Goal: Task Accomplishment & Management: Complete application form

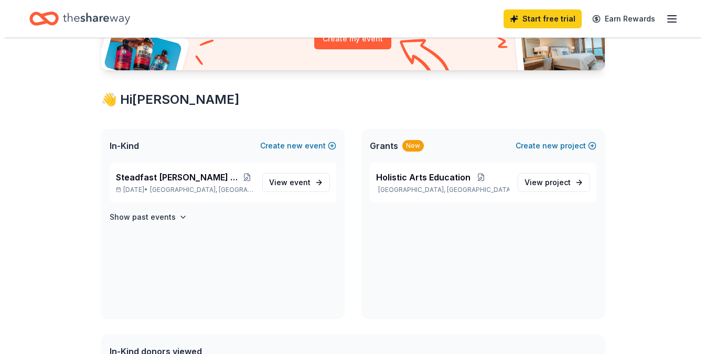
scroll to position [147, 0]
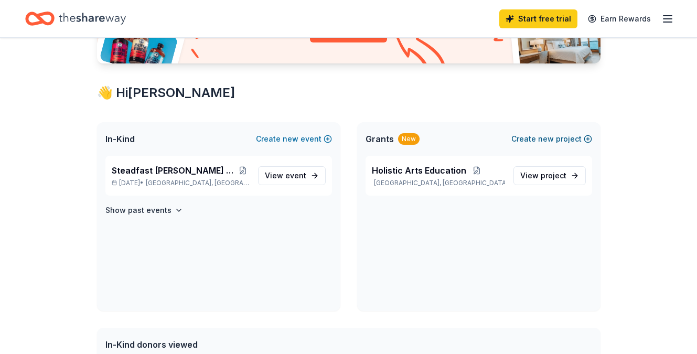
click at [543, 141] on span "new" at bounding box center [546, 139] width 16 height 13
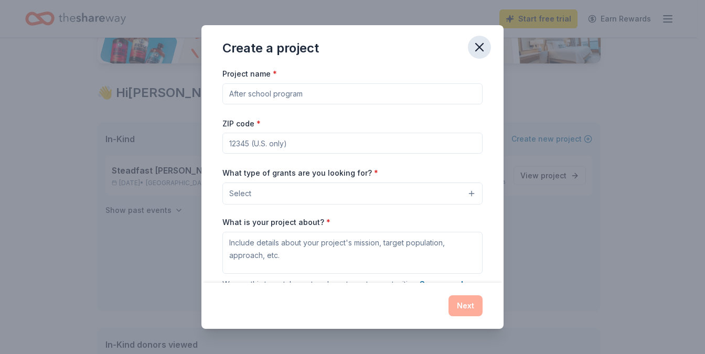
click at [480, 45] on icon "button" at bounding box center [479, 47] width 15 height 15
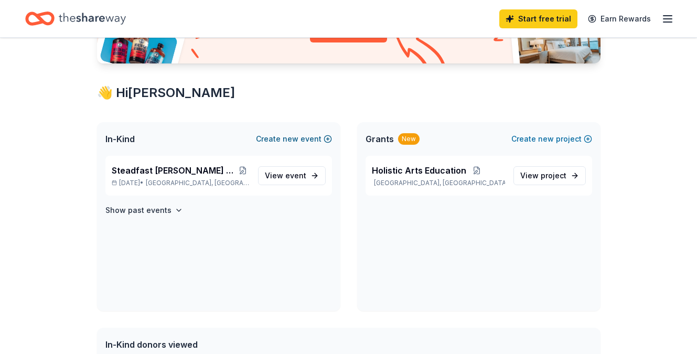
click at [300, 139] on button "Create new event" at bounding box center [294, 139] width 76 height 13
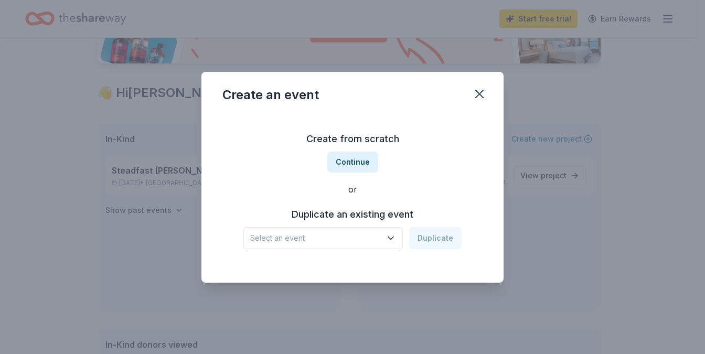
click at [394, 238] on icon "button" at bounding box center [390, 238] width 5 height 3
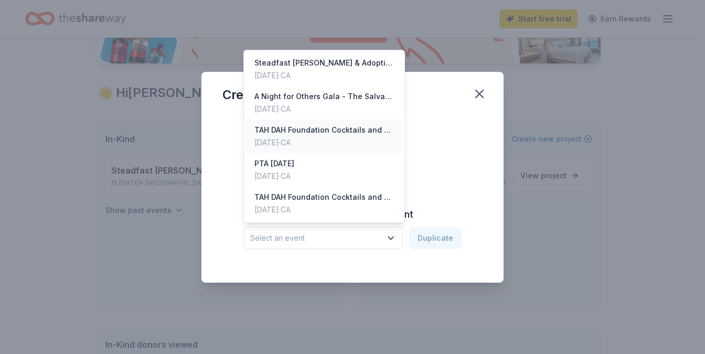
click at [333, 126] on div "TAH DAH Foundation Cocktails and Creativity" at bounding box center [325, 130] width 140 height 13
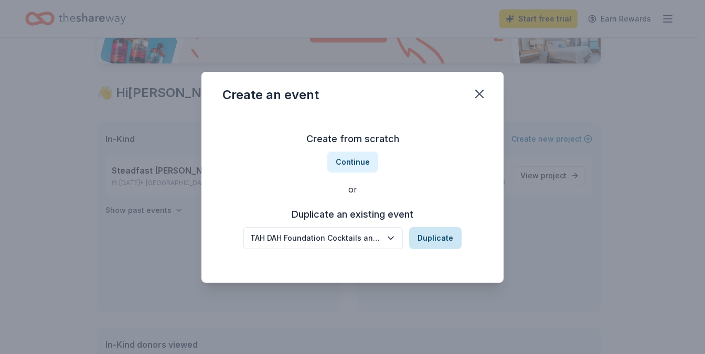
click at [438, 237] on button "Duplicate" at bounding box center [435, 238] width 52 height 22
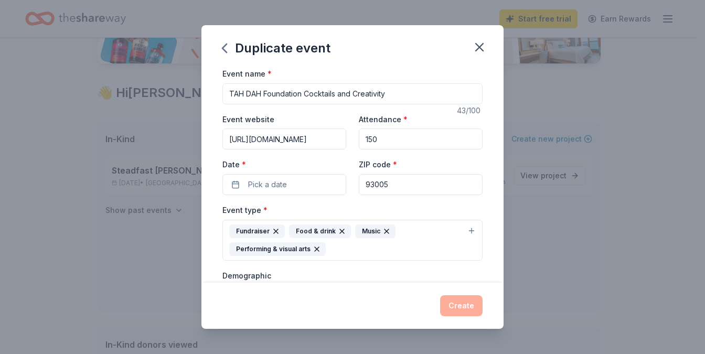
drag, startPoint x: 392, startPoint y: 93, endPoint x: 304, endPoint y: 92, distance: 87.7
click at [304, 92] on input "TAH DAH Foundation Cocktails and Creativity" at bounding box center [353, 93] width 260 height 21
click at [338, 93] on input "TAH DAH Foundation Swing FOre the Arts!" at bounding box center [353, 93] width 260 height 21
type input "TAH DAH Foundation Swing Fore the Arts!"
click at [328, 142] on input "https://www.tahdahfoundation.org/about" at bounding box center [285, 139] width 124 height 21
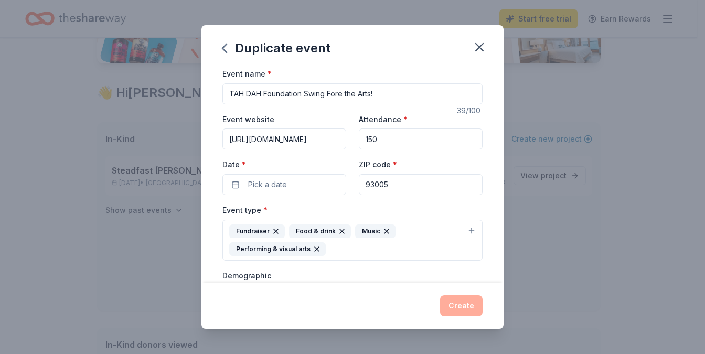
drag, startPoint x: 229, startPoint y: 140, endPoint x: 410, endPoint y: 147, distance: 180.7
click at [410, 147] on div "Event website https://www.tahdahfoundation.org/about Attendance * 150 Date * Pi…" at bounding box center [353, 154] width 260 height 82
paste input "tahdahfoundation.networkforgood.com/events/90921-swing-fore-the-arts"
type input "https://tahdahfoundation.networkforgood.com/events/90921-swing-fore-the-arts"
click at [304, 186] on button "Pick a date" at bounding box center [285, 184] width 124 height 21
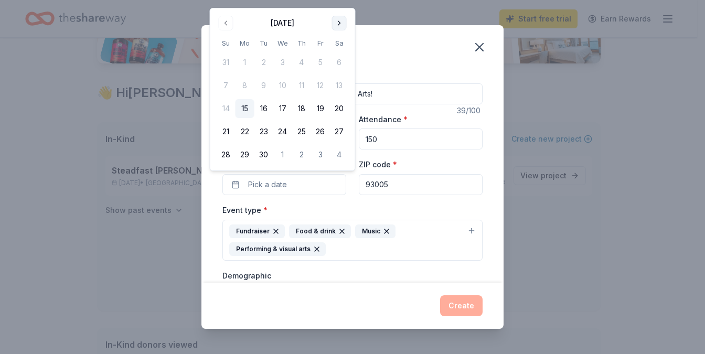
click at [340, 24] on button "Go to next month" at bounding box center [339, 23] width 15 height 15
click at [226, 155] on button "26" at bounding box center [226, 154] width 19 height 19
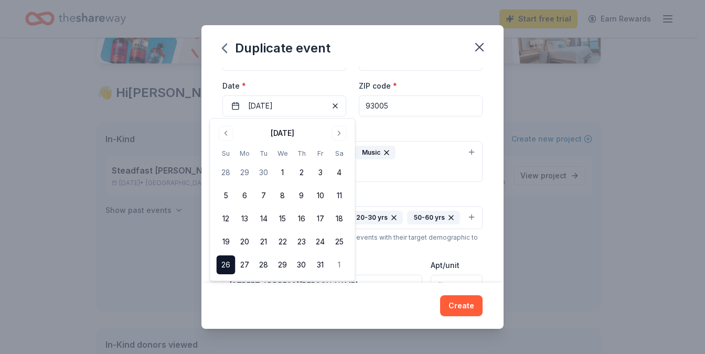
scroll to position [77, 0]
click at [450, 193] on div "Demographic All genders 30-40 yrs 20-30 yrs 50-60 yrs" at bounding box center [353, 211] width 260 height 39
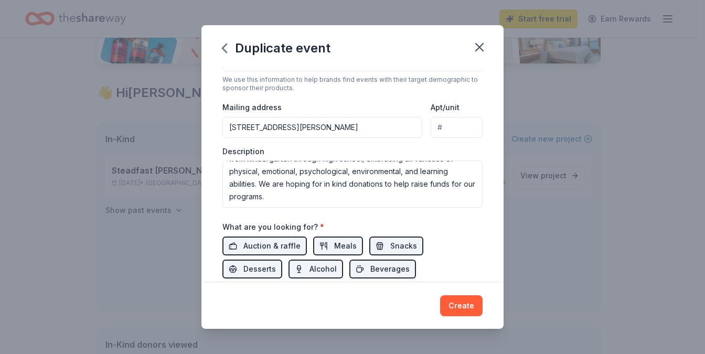
scroll to position [101, 0]
click at [463, 236] on div "Event name * TAH DAH Foundation Swing Fore the Arts! 39 /100 Event website http…" at bounding box center [353, 97] width 260 height 534
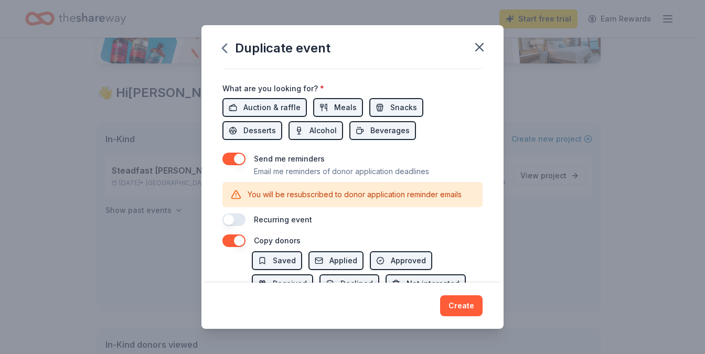
scroll to position [379, 0]
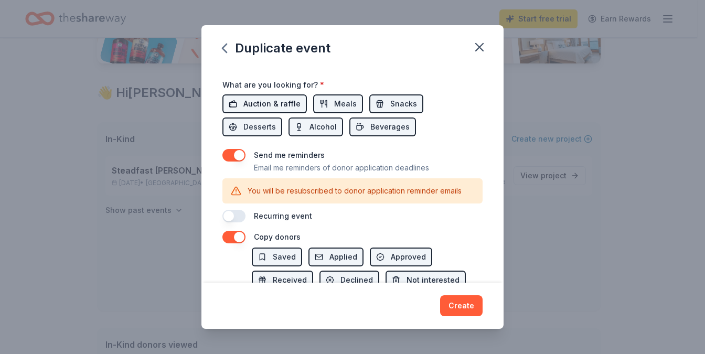
click at [284, 110] on span "Auction & raffle" at bounding box center [272, 104] width 57 height 13
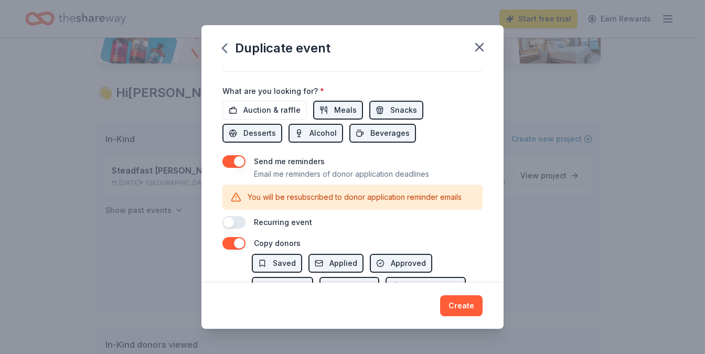
scroll to position [372, 0]
click at [401, 117] on span "Snacks" at bounding box center [403, 110] width 27 height 13
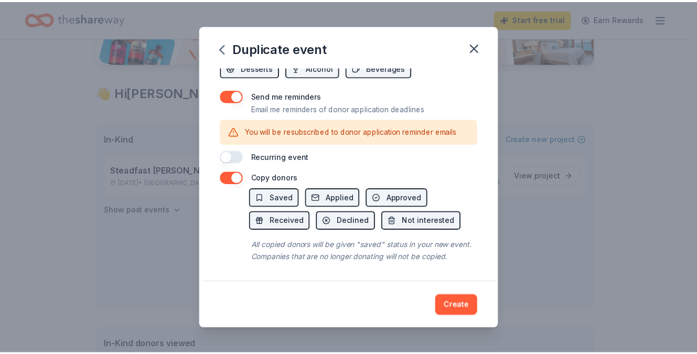
scroll to position [466, 0]
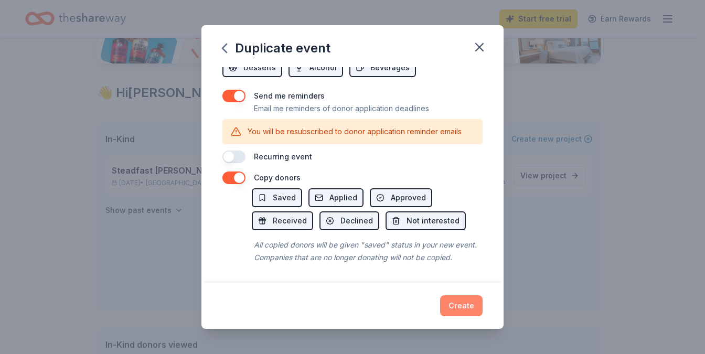
click at [460, 308] on button "Create" at bounding box center [461, 305] width 43 height 21
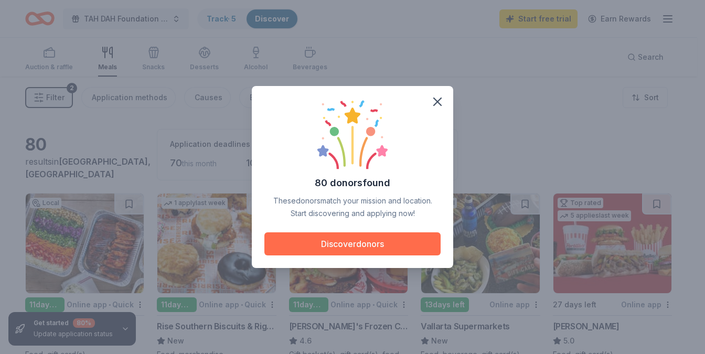
click at [368, 240] on button "Discover donors" at bounding box center [353, 243] width 176 height 23
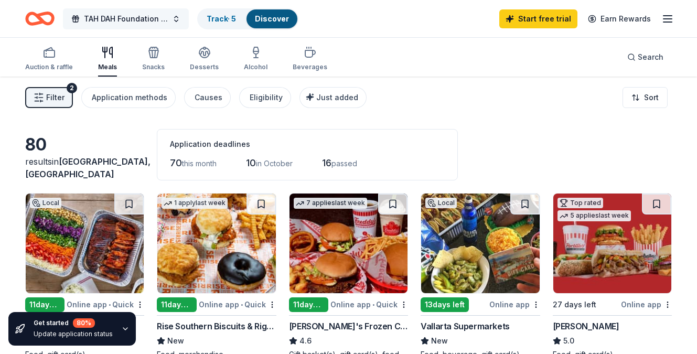
click at [172, 20] on button "TAH DAH Foundation Swing Fore the Arts!" at bounding box center [126, 18] width 126 height 21
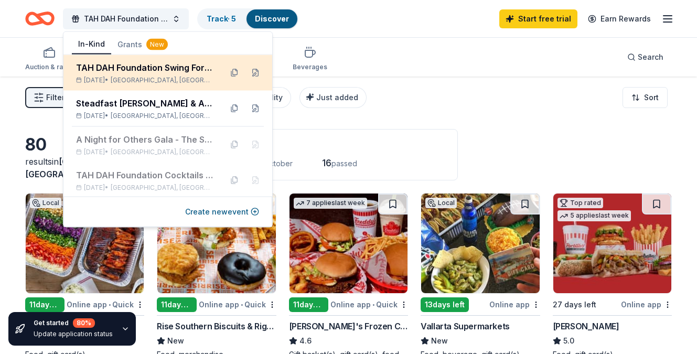
click at [147, 71] on div "TAH DAH Foundation Swing Fore the Arts!" at bounding box center [145, 67] width 138 height 13
click at [133, 69] on div "TAH DAH Foundation Swing Fore the Arts!" at bounding box center [145, 67] width 138 height 13
click at [249, 71] on button at bounding box center [255, 73] width 17 height 17
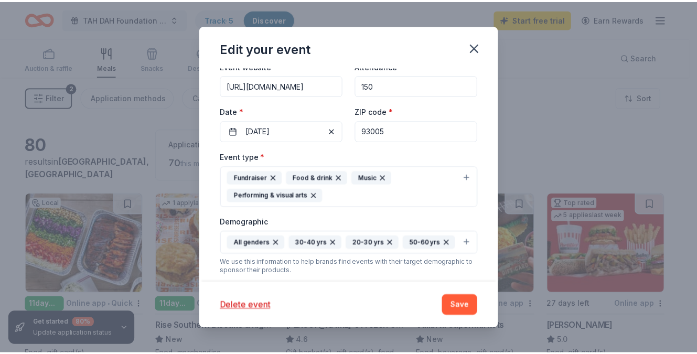
scroll to position [69, 0]
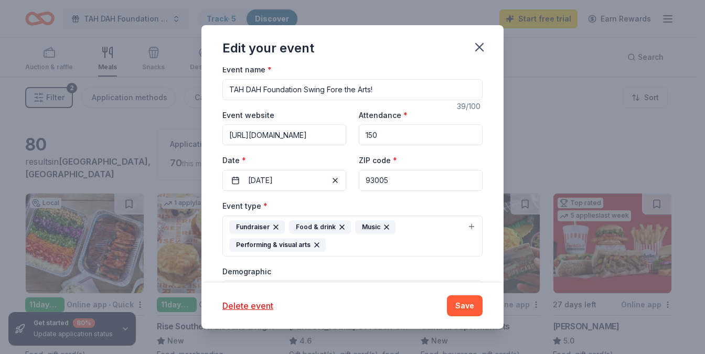
drag, startPoint x: 401, startPoint y: 181, endPoint x: 354, endPoint y: 178, distance: 46.8
click at [354, 178] on div "Event website https://tahdahfoundation.networkforgood.com/events/90921-swing-fo…" at bounding box center [353, 150] width 260 height 82
type input "94125"
click at [458, 305] on button "Save" at bounding box center [465, 305] width 36 height 21
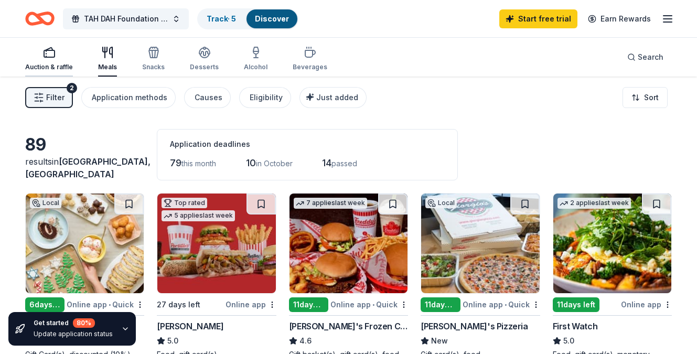
click at [40, 57] on div "button" at bounding box center [49, 52] width 48 height 13
click at [260, 20] on link "Discover" at bounding box center [272, 18] width 34 height 9
click at [224, 17] on link "Track · 5" at bounding box center [221, 18] width 29 height 9
click at [225, 21] on link "Track · 5" at bounding box center [221, 18] width 29 height 9
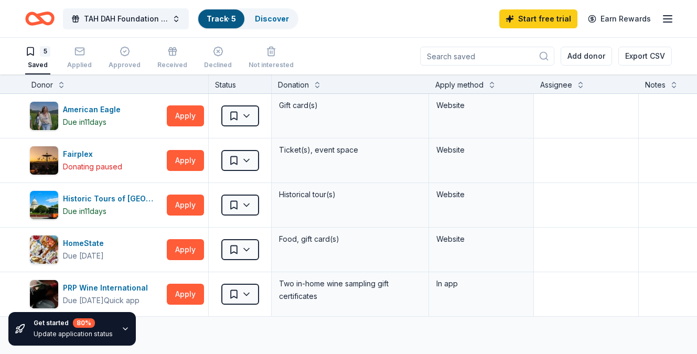
click at [219, 17] on link "Track · 5" at bounding box center [221, 18] width 29 height 9
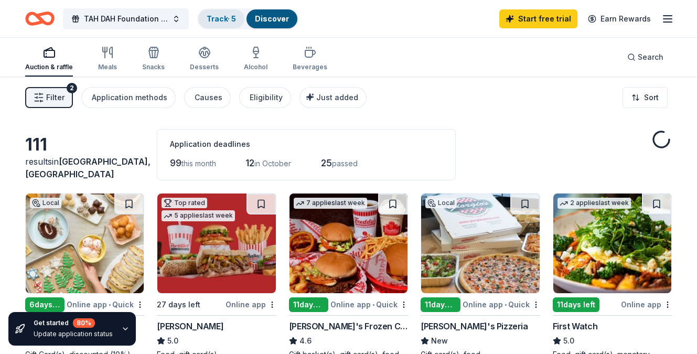
click at [216, 19] on link "Track · 5" at bounding box center [221, 18] width 29 height 9
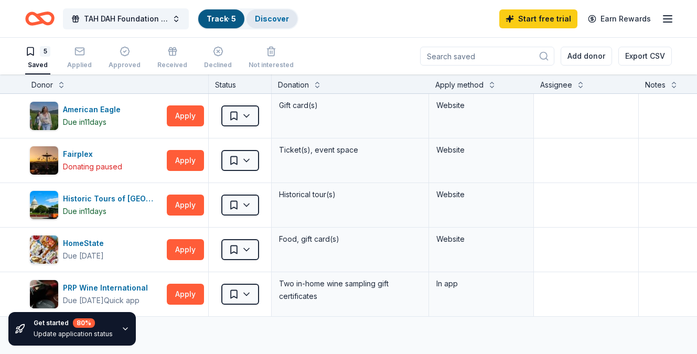
click at [290, 17] on div "Discover" at bounding box center [272, 18] width 51 height 19
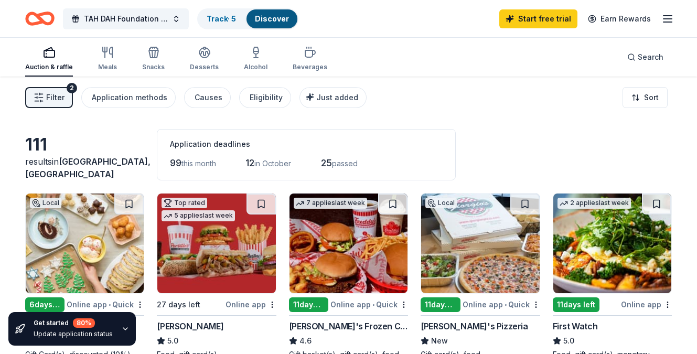
click at [669, 21] on icon "button" at bounding box center [668, 19] width 13 height 13
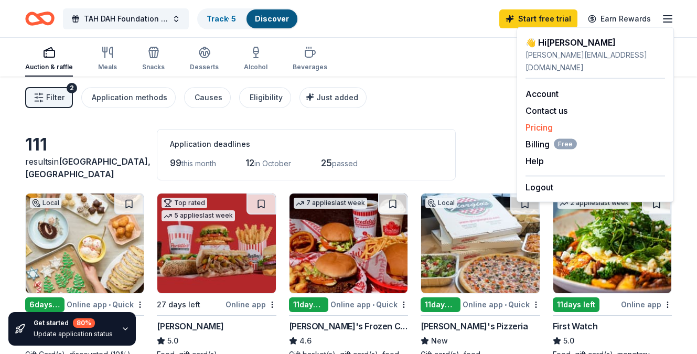
click at [544, 122] on link "Pricing" at bounding box center [539, 127] width 27 height 10
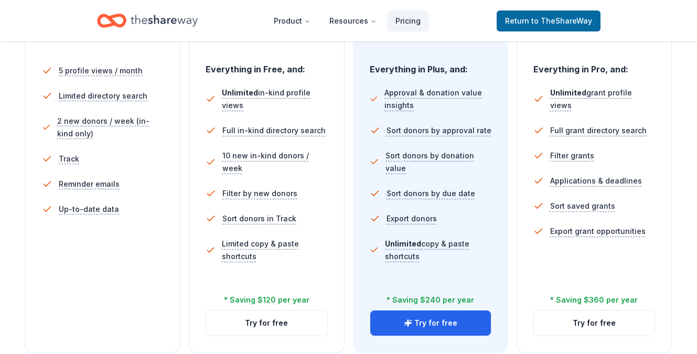
scroll to position [323, 0]
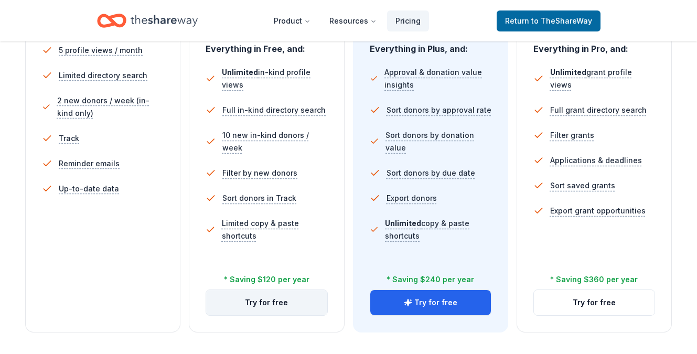
click at [266, 299] on button "Try for free" at bounding box center [266, 302] width 121 height 25
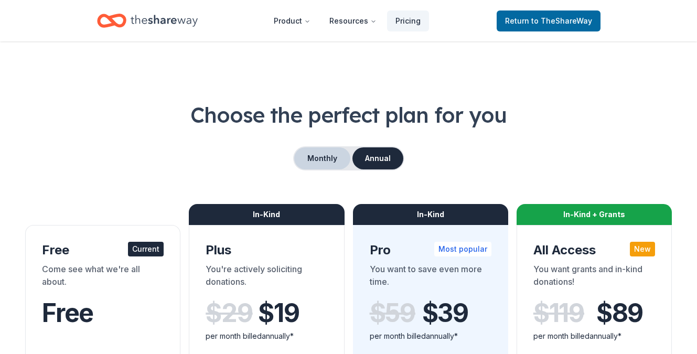
click at [302, 163] on button "Monthly" at bounding box center [322, 158] width 56 height 22
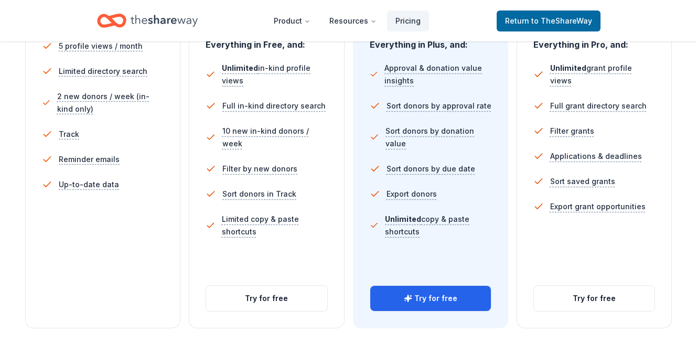
scroll to position [334, 0]
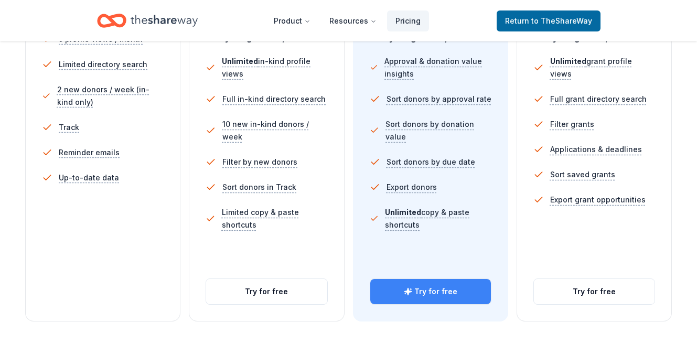
click at [442, 298] on button "Try for free" at bounding box center [431, 291] width 121 height 25
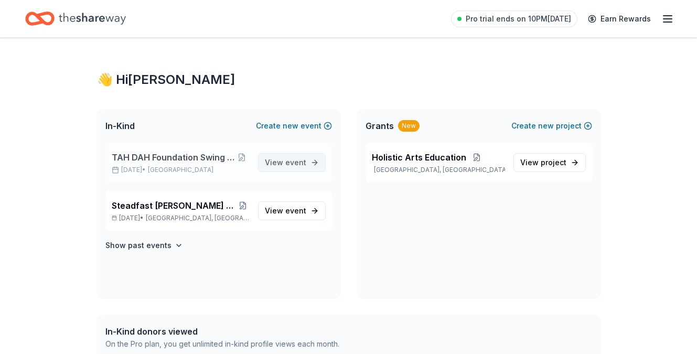
click at [303, 164] on span "event" at bounding box center [296, 162] width 21 height 9
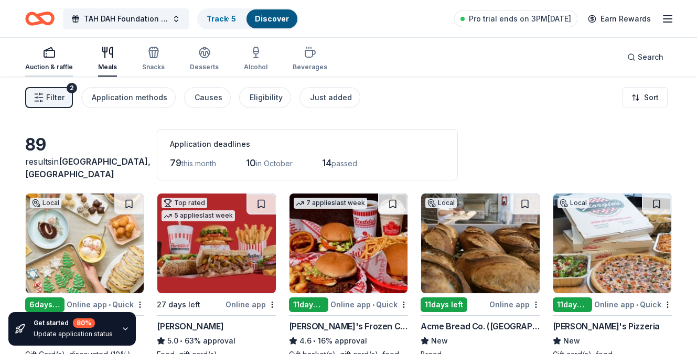
click at [41, 54] on div "button" at bounding box center [49, 52] width 48 height 13
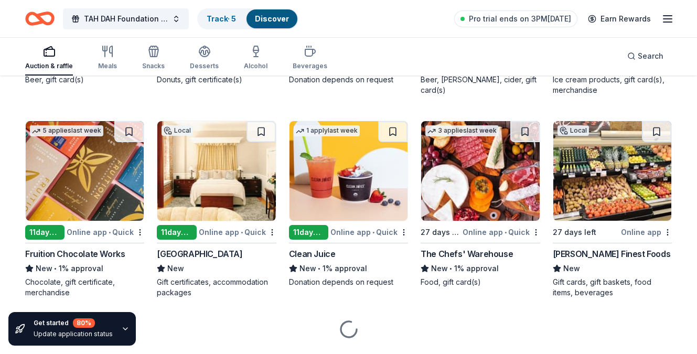
scroll to position [3118, 0]
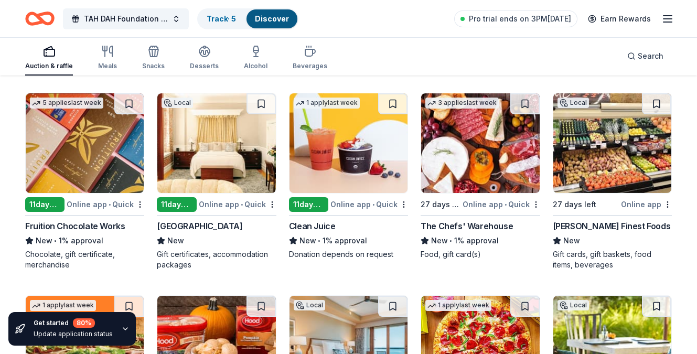
click at [245, 167] on img at bounding box center [216, 143] width 118 height 100
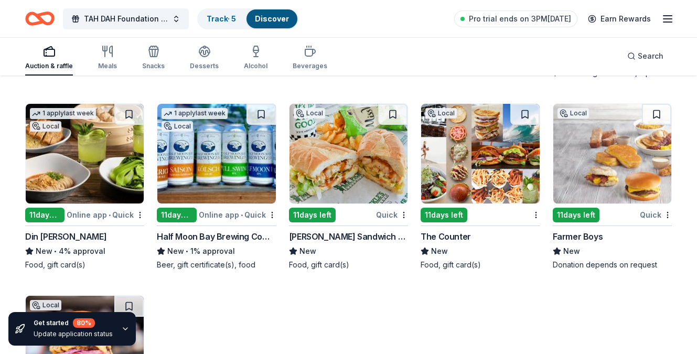
scroll to position [4452, 0]
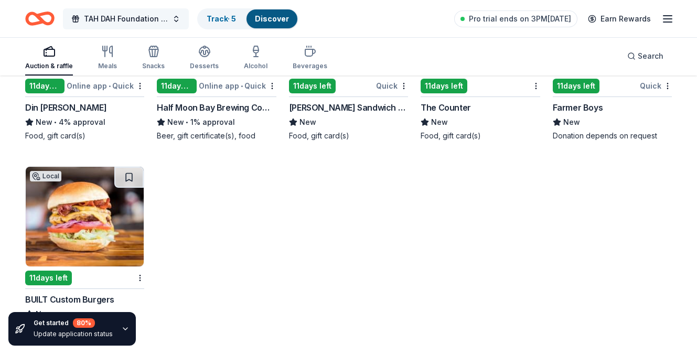
click at [156, 17] on span "TAH DAH Foundation Swing Fore the Arts!" at bounding box center [126, 19] width 84 height 13
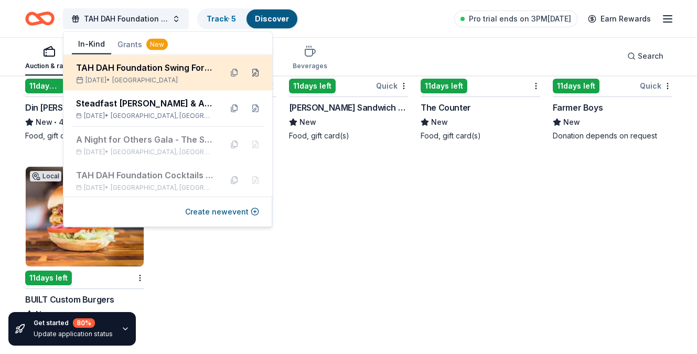
click at [251, 74] on button at bounding box center [255, 73] width 17 height 17
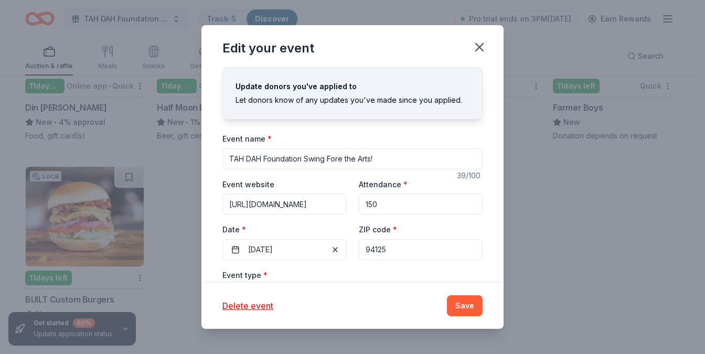
drag, startPoint x: 390, startPoint y: 252, endPoint x: 346, endPoint y: 246, distance: 44.1
click at [346, 246] on div "Event website https://tahdahfoundation.networkforgood.com/events/90921-swing-fo…" at bounding box center [353, 219] width 260 height 82
type input "94010"
click at [455, 302] on button "Save" at bounding box center [465, 305] width 36 height 21
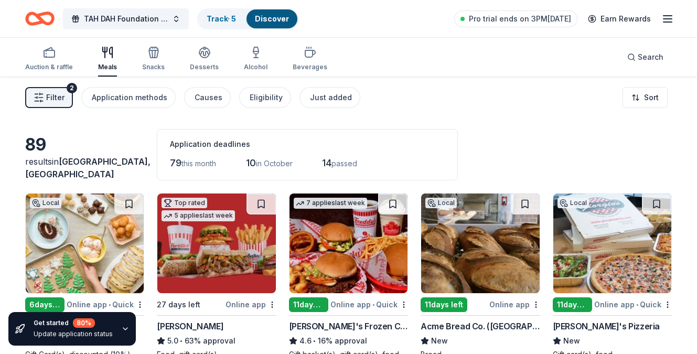
click at [47, 102] on span "Filter" at bounding box center [55, 97] width 18 height 13
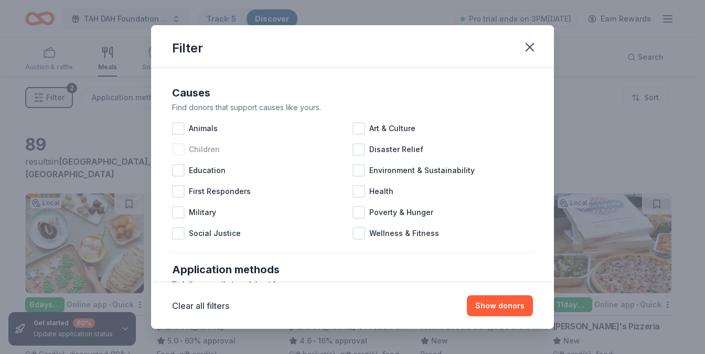
click at [178, 148] on div at bounding box center [178, 149] width 13 height 13
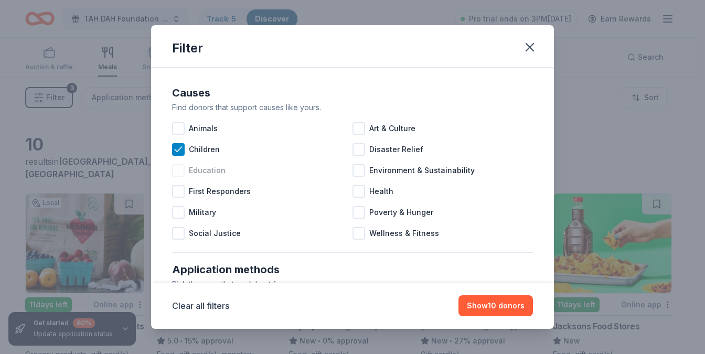
click at [178, 171] on div at bounding box center [178, 170] width 13 height 13
click at [355, 126] on div at bounding box center [359, 128] width 13 height 13
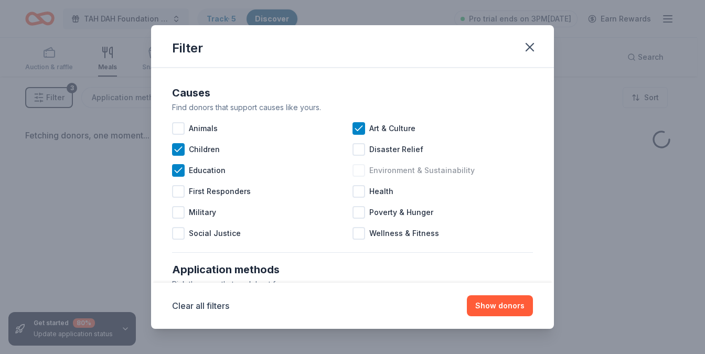
click at [357, 168] on div at bounding box center [359, 170] width 13 height 13
click at [355, 193] on div at bounding box center [359, 191] width 13 height 13
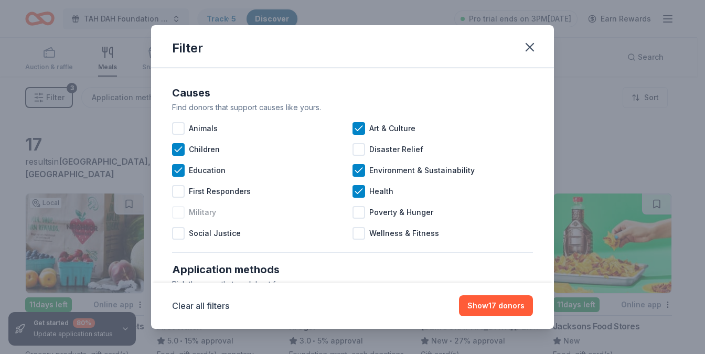
scroll to position [6, 0]
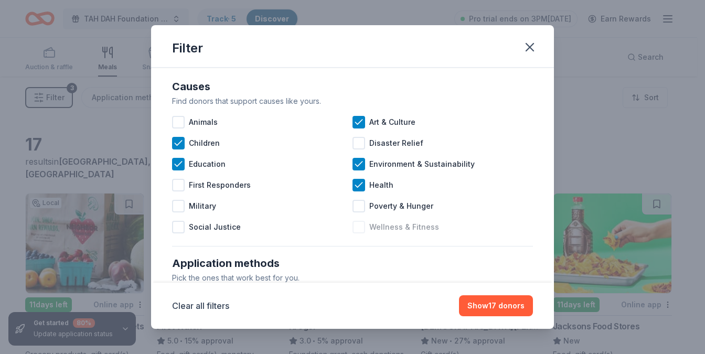
click at [353, 227] on div at bounding box center [359, 227] width 13 height 13
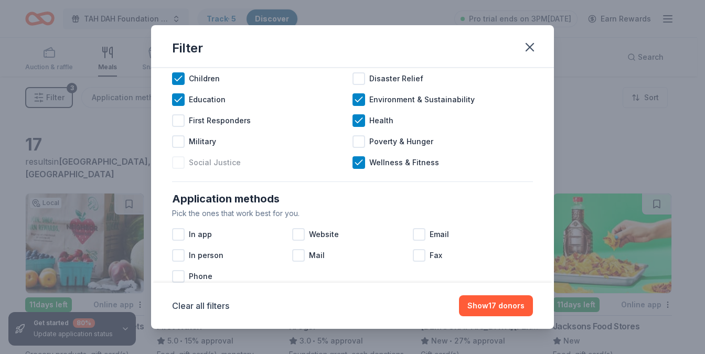
scroll to position [84, 0]
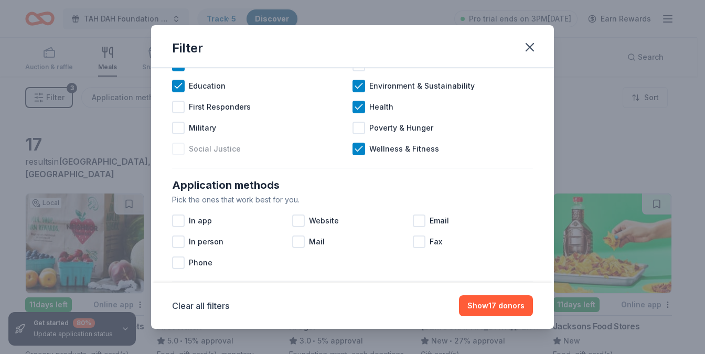
click at [177, 150] on div at bounding box center [178, 149] width 13 height 13
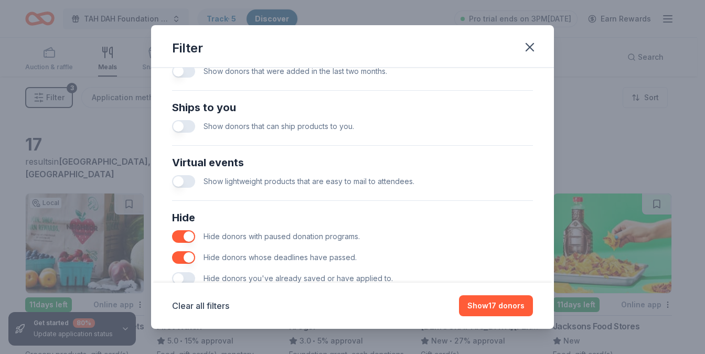
scroll to position [477, 0]
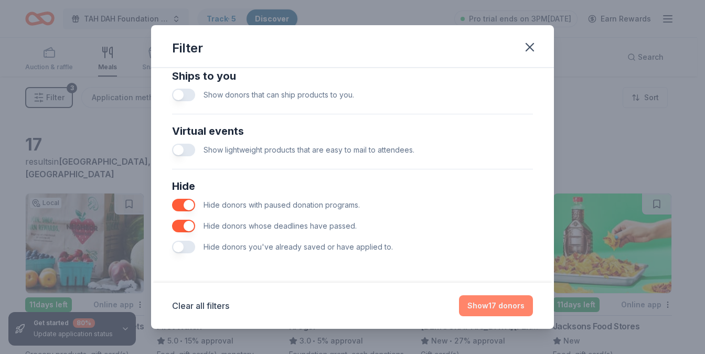
click at [509, 308] on button "Show 17 donors" at bounding box center [496, 305] width 74 height 21
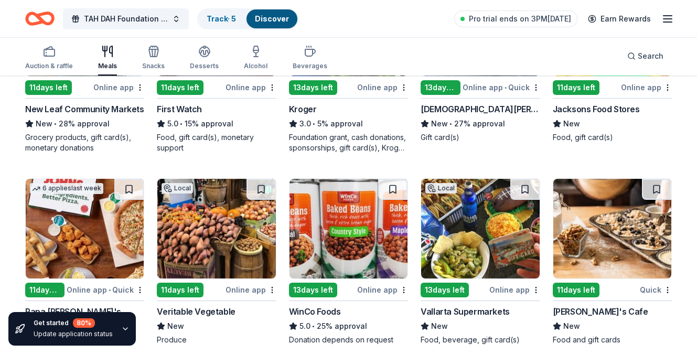
scroll to position [0, 0]
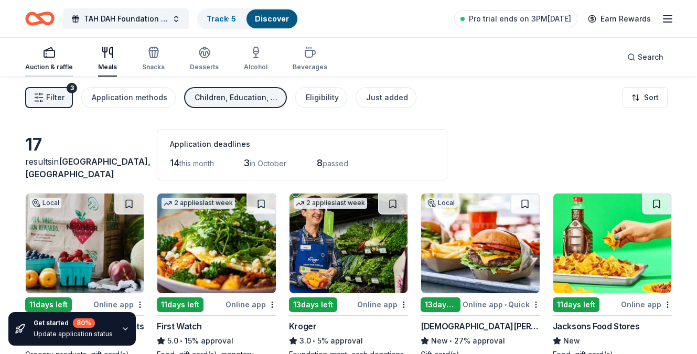
click at [45, 62] on div "Auction & raffle" at bounding box center [49, 58] width 48 height 25
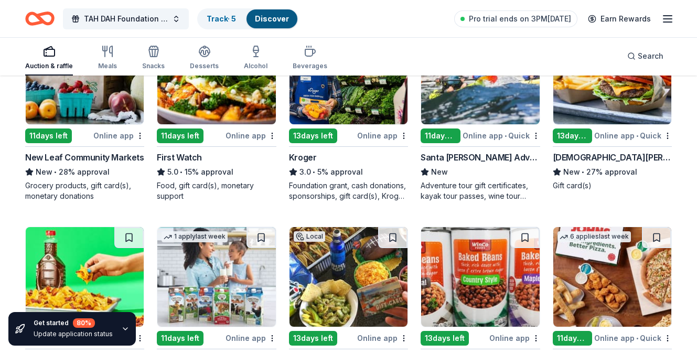
scroll to position [111, 0]
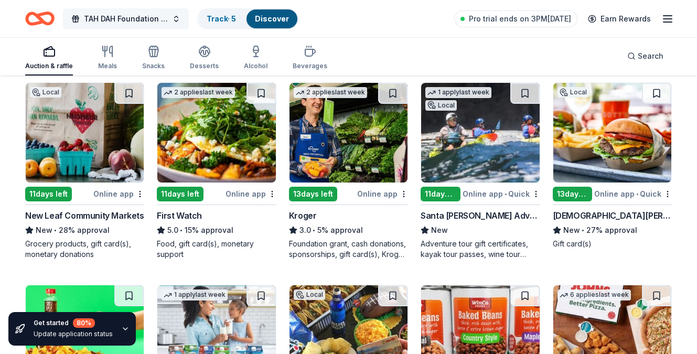
click at [171, 14] on button "TAH DAH Foundation Swing Fore the Arts!" at bounding box center [126, 18] width 126 height 21
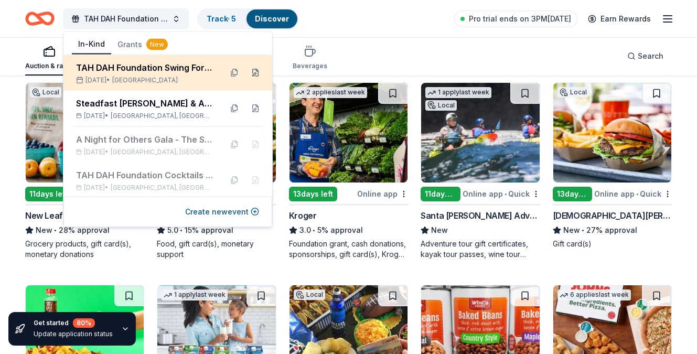
click at [247, 71] on button at bounding box center [255, 73] width 17 height 17
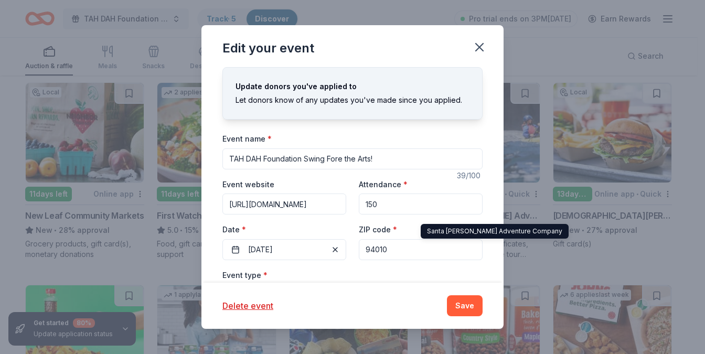
click at [398, 250] on input "94010" at bounding box center [421, 249] width 124 height 21
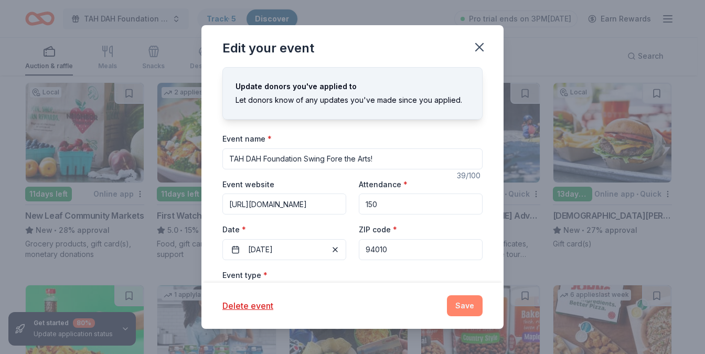
click at [466, 305] on button "Save" at bounding box center [465, 305] width 36 height 21
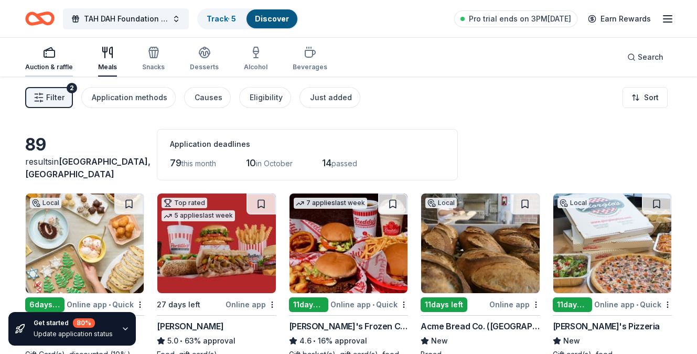
click at [45, 61] on div "Auction & raffle" at bounding box center [49, 58] width 48 height 25
click at [54, 95] on span "Filter" at bounding box center [55, 97] width 18 height 13
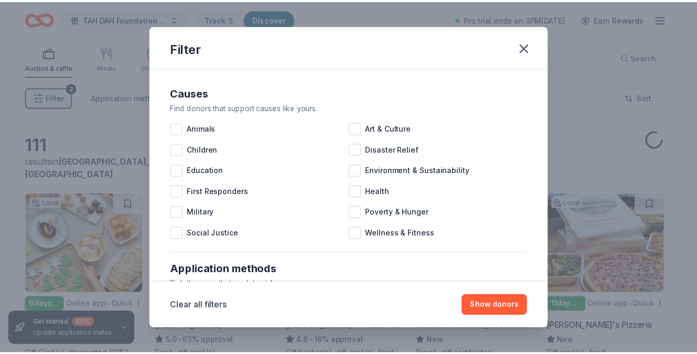
scroll to position [477, 0]
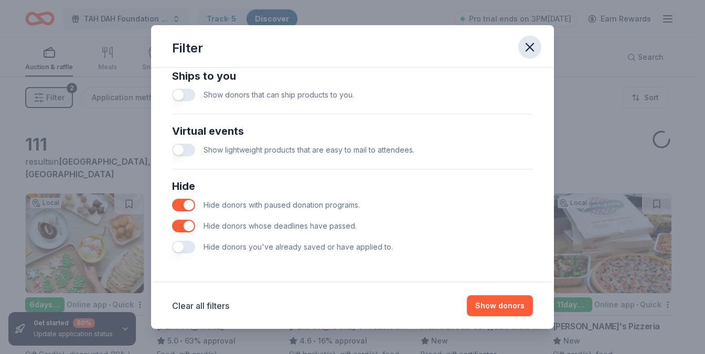
click at [531, 49] on icon "button" at bounding box center [530, 47] width 15 height 15
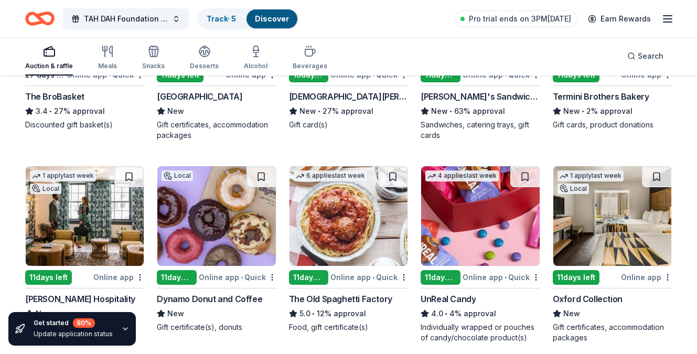
scroll to position [682, 0]
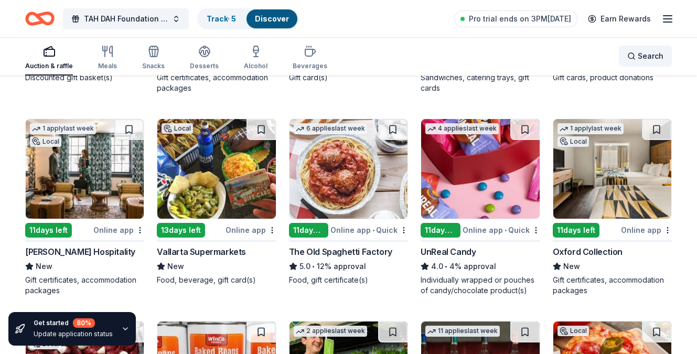
click at [649, 55] on span "Search" at bounding box center [651, 56] width 26 height 13
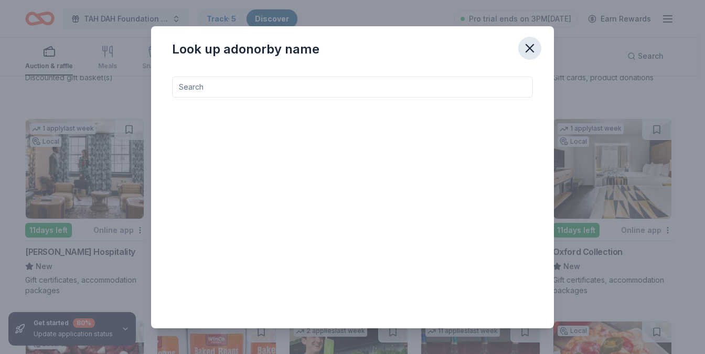
click at [533, 49] on icon "button" at bounding box center [530, 48] width 15 height 15
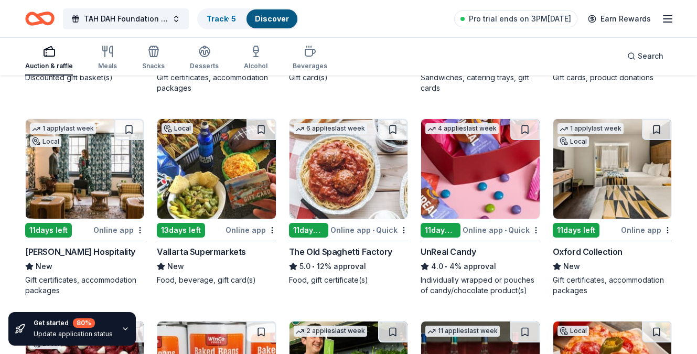
click at [669, 22] on line "button" at bounding box center [668, 22] width 8 height 0
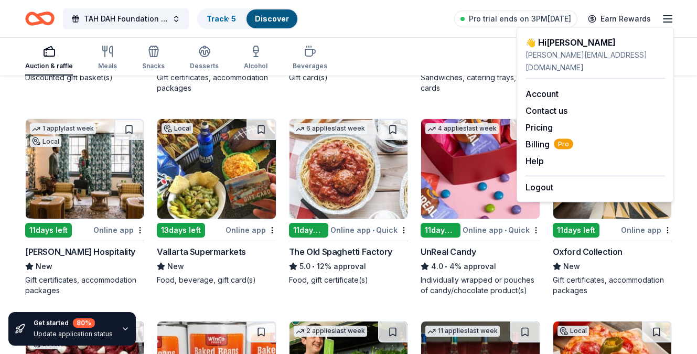
click at [425, 90] on div "Sandwiches, catering trays, gift cards" at bounding box center [480, 82] width 119 height 21
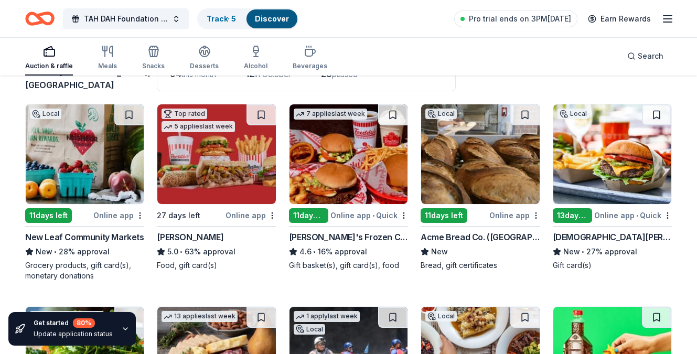
scroll to position [83, 0]
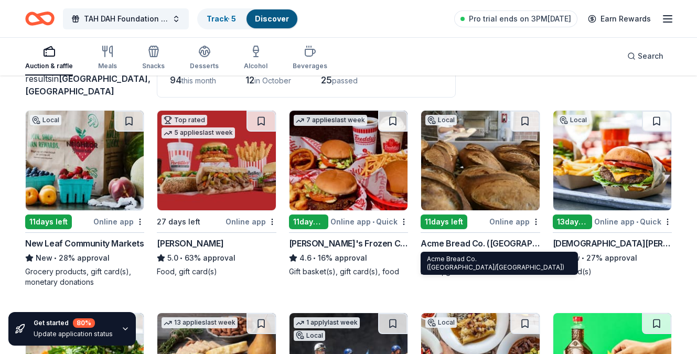
click at [451, 244] on div "Acme Bread Co. (East Bay/North Bay)" at bounding box center [480, 243] width 119 height 13
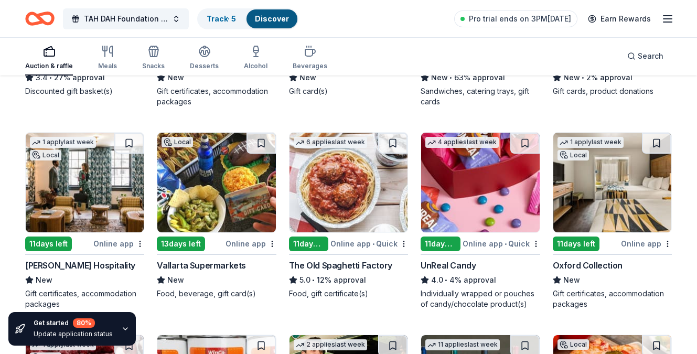
scroll to position [669, 0]
click at [467, 210] on img at bounding box center [480, 183] width 118 height 100
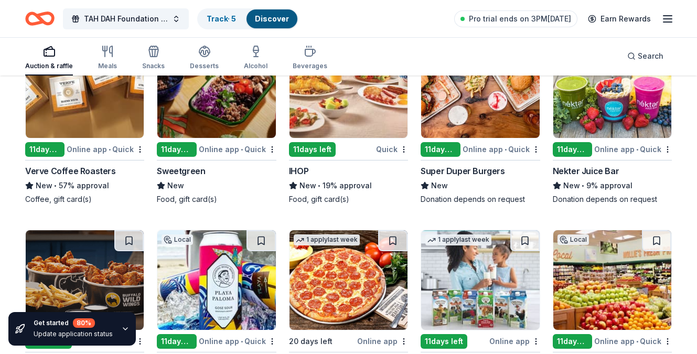
scroll to position [1770, 0]
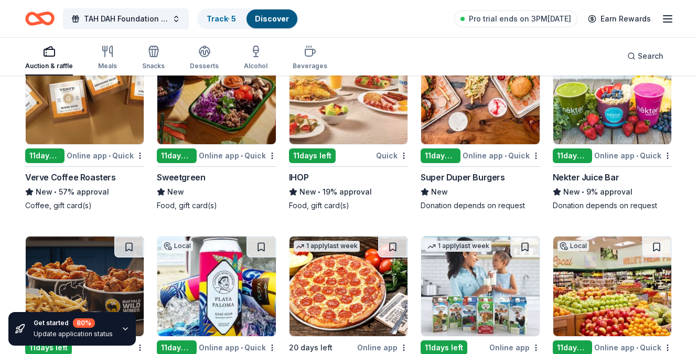
click at [69, 177] on div "Verve Coffee Roasters" at bounding box center [70, 177] width 91 height 13
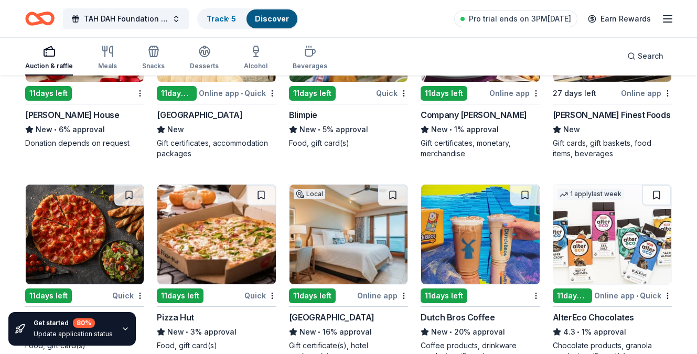
scroll to position [2749, 0]
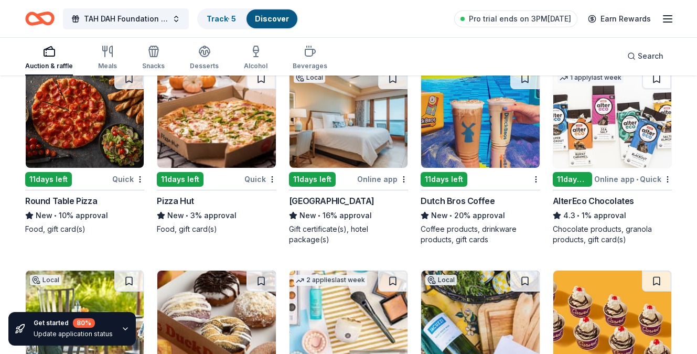
click at [334, 195] on div "Dolphin Bay Resort & Spa" at bounding box center [332, 201] width 86 height 13
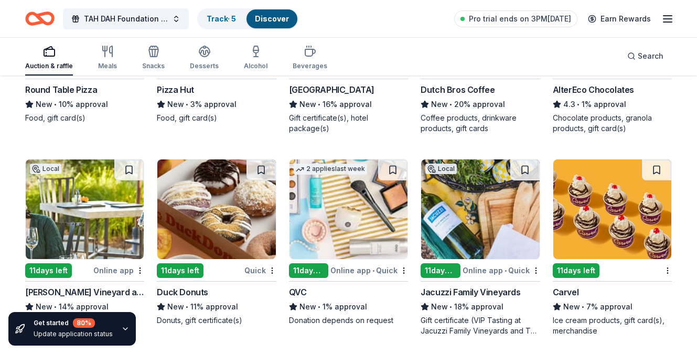
scroll to position [2976, 0]
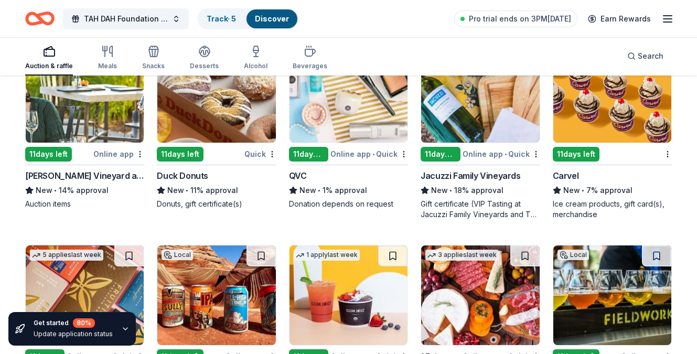
click at [76, 170] on div "Honig Vineyard and Winery" at bounding box center [84, 176] width 119 height 13
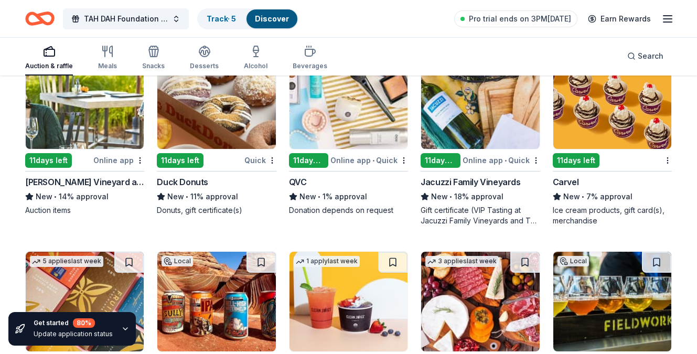
scroll to position [2983, 0]
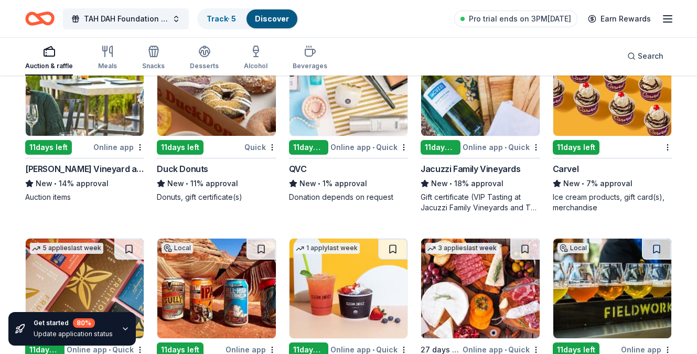
click at [616, 121] on img at bounding box center [613, 86] width 118 height 100
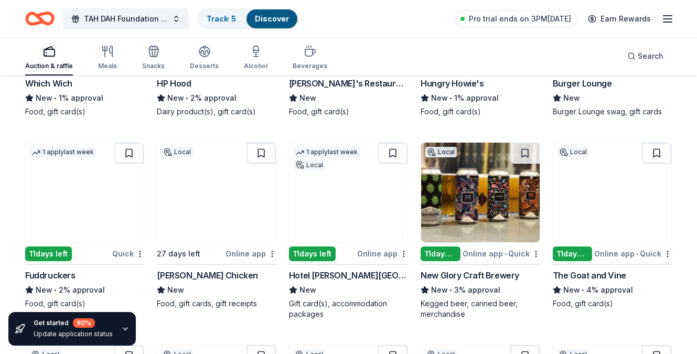
scroll to position [3523, 0]
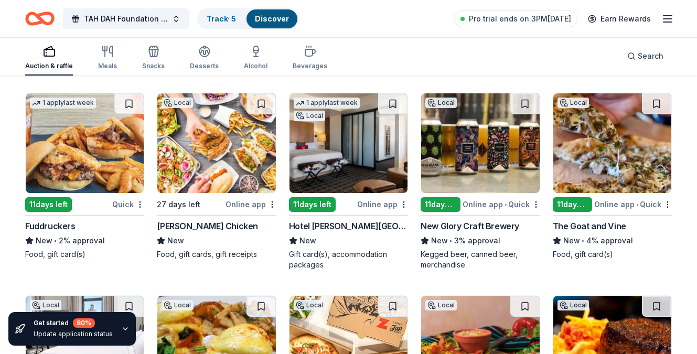
click at [362, 220] on div "Hotel Valencia Santana Row" at bounding box center [348, 226] width 119 height 13
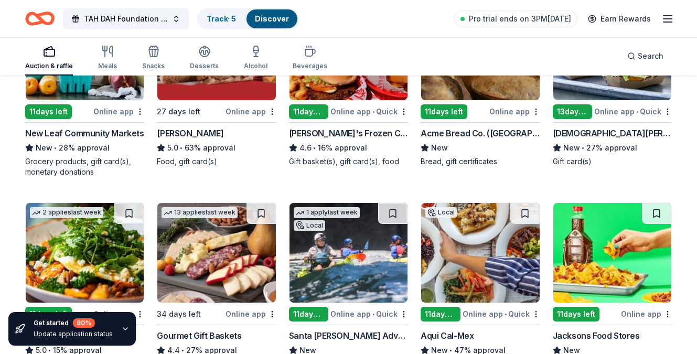
scroll to position [326, 0]
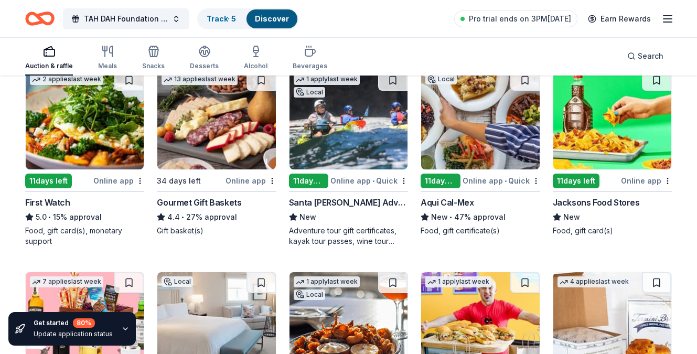
click at [118, 142] on img at bounding box center [85, 120] width 118 height 100
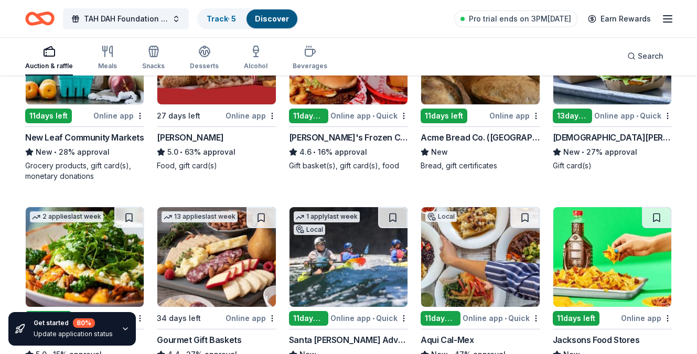
scroll to position [0, 0]
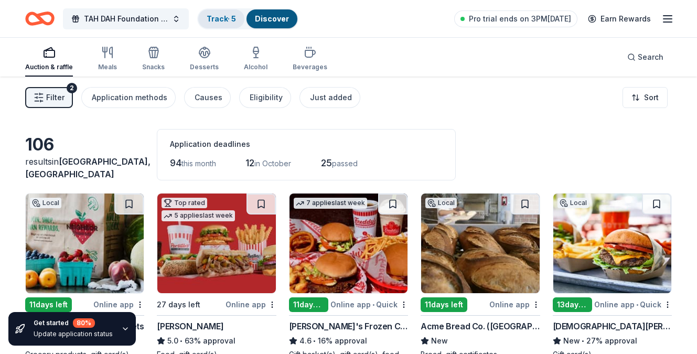
click at [230, 19] on link "Track · 5" at bounding box center [221, 18] width 29 height 9
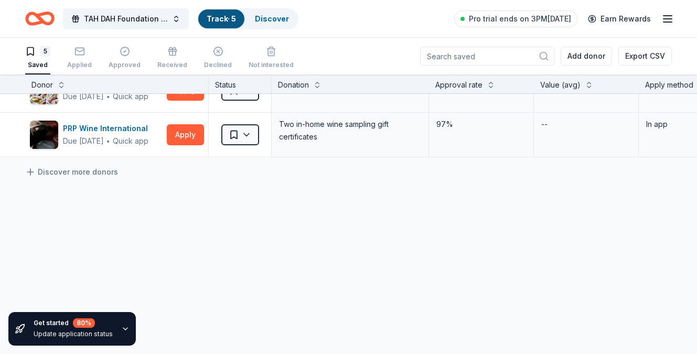
scroll to position [1, 0]
click at [102, 165] on link "Discover more donors" at bounding box center [71, 171] width 93 height 13
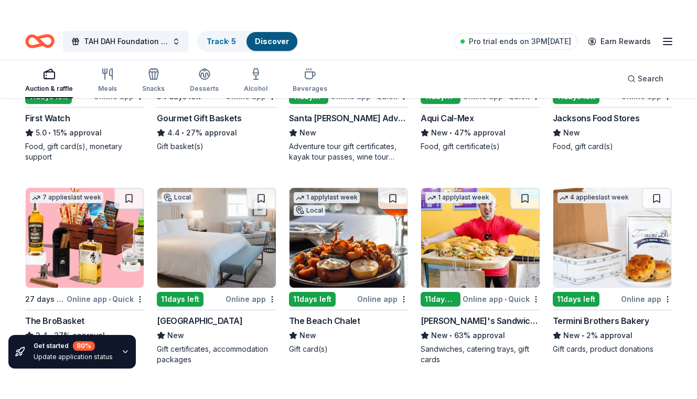
scroll to position [471, 0]
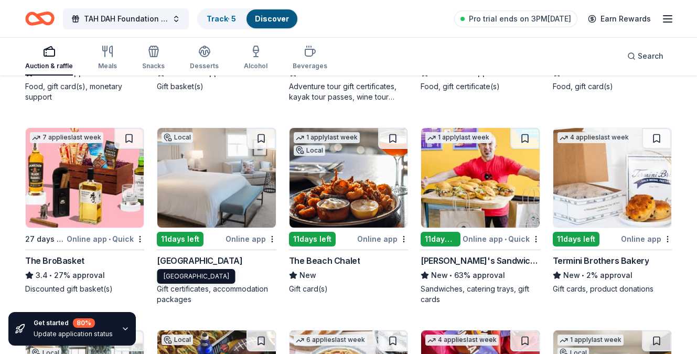
click at [242, 263] on div "Waldorf Astoria Monarch Beach Resort & Club" at bounding box center [200, 261] width 86 height 13
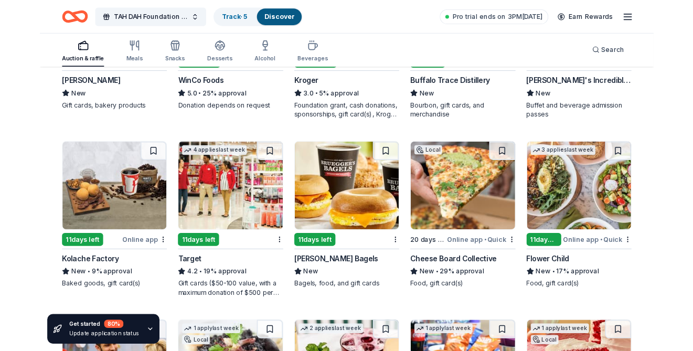
scroll to position [1053, 0]
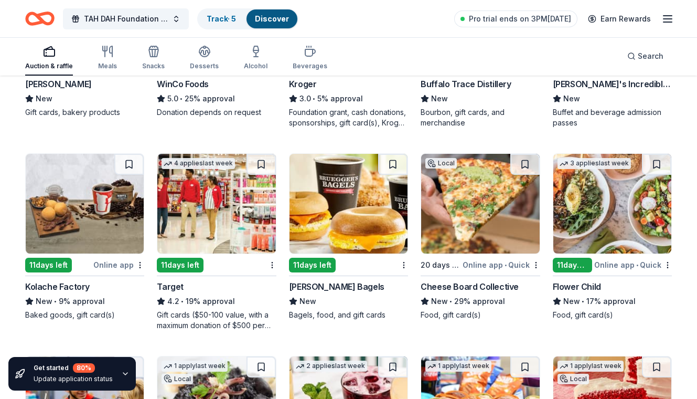
click at [232, 184] on img at bounding box center [216, 204] width 118 height 100
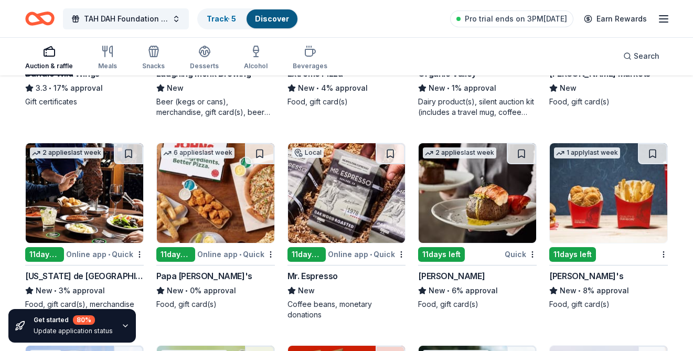
scroll to position [2066, 0]
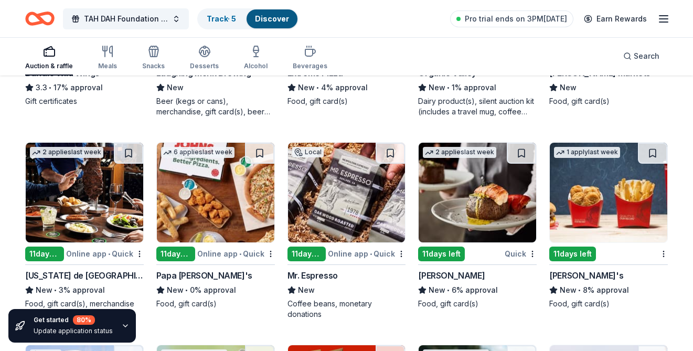
click at [481, 215] on img at bounding box center [478, 193] width 118 height 100
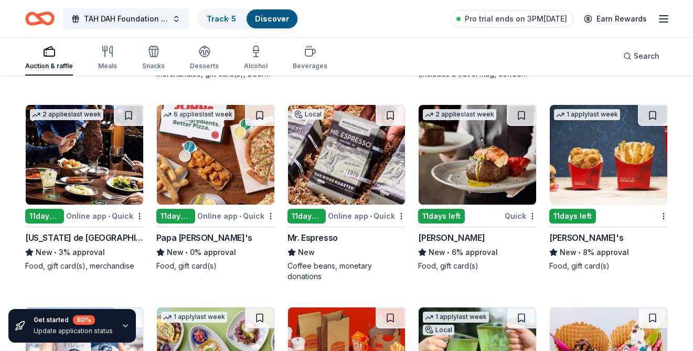
scroll to position [2127, 0]
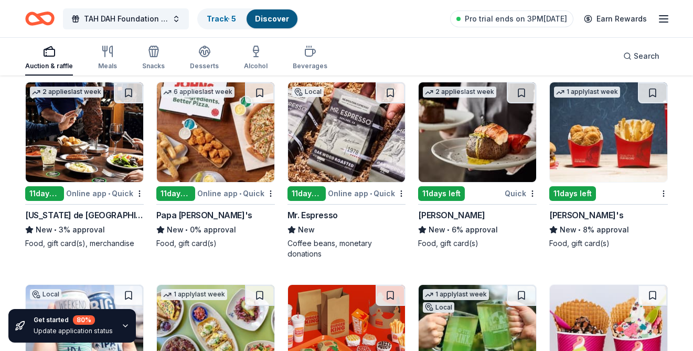
click at [350, 160] on img at bounding box center [347, 132] width 118 height 100
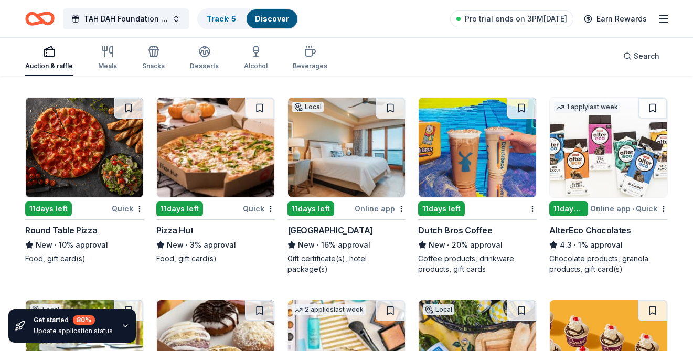
scroll to position [2715, 0]
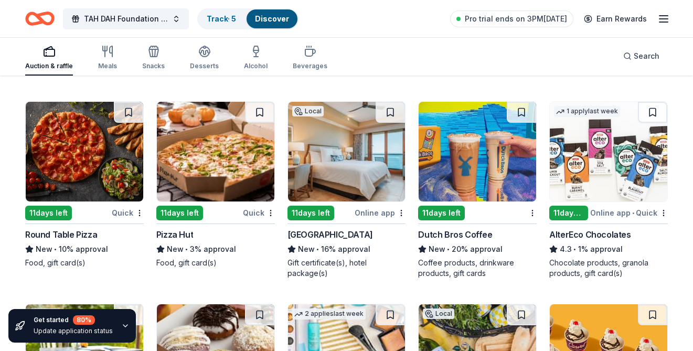
click at [626, 166] on img at bounding box center [609, 152] width 118 height 100
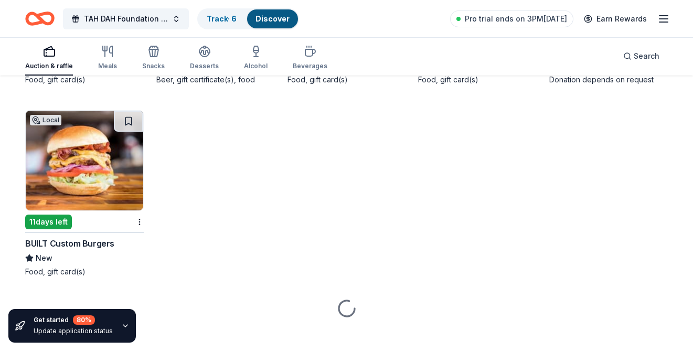
scroll to position [4305, 0]
click at [153, 58] on div "Snacks" at bounding box center [153, 57] width 23 height 25
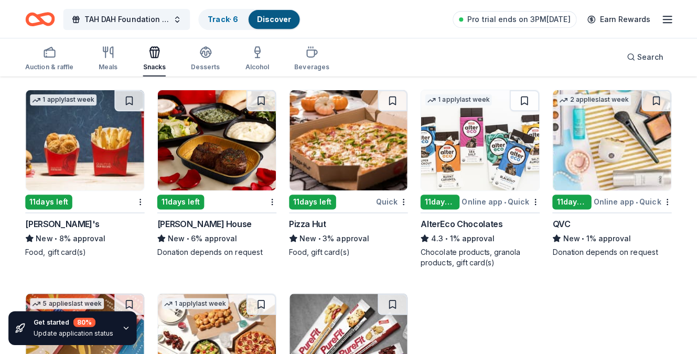
scroll to position [1906, 0]
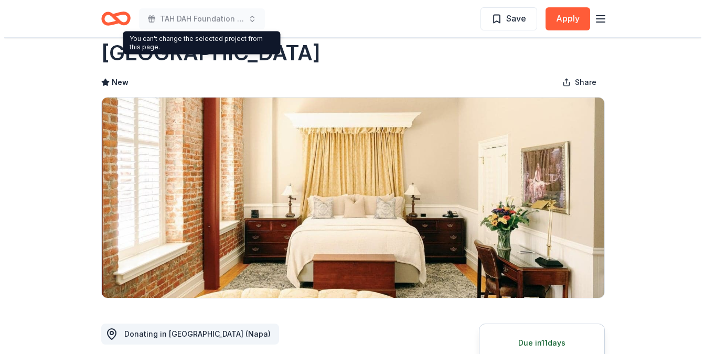
scroll to position [312, 0]
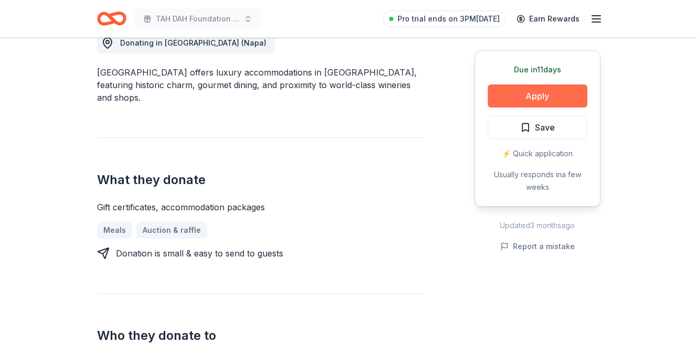
click at [540, 103] on button "Apply" at bounding box center [538, 95] width 100 height 23
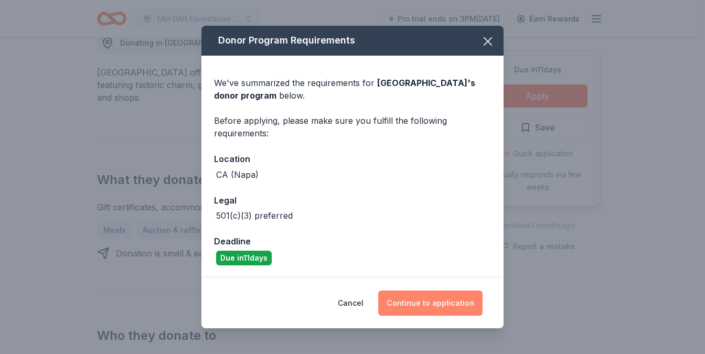
click at [444, 302] on button "Continue to application" at bounding box center [430, 303] width 104 height 25
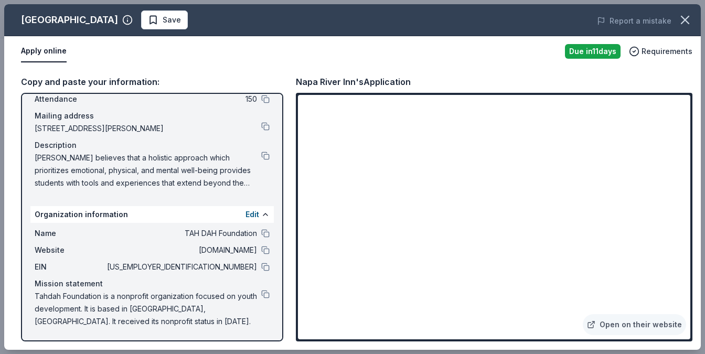
scroll to position [64, 0]
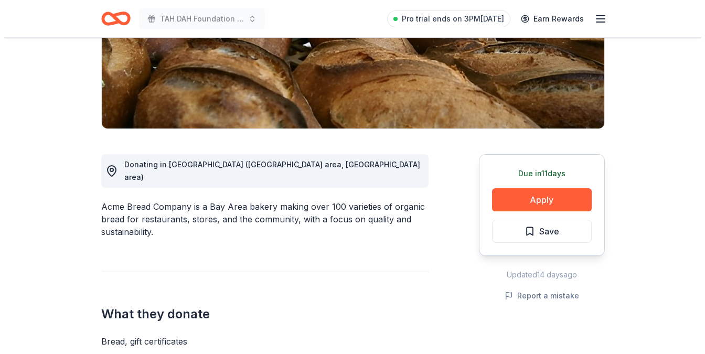
scroll to position [278, 0]
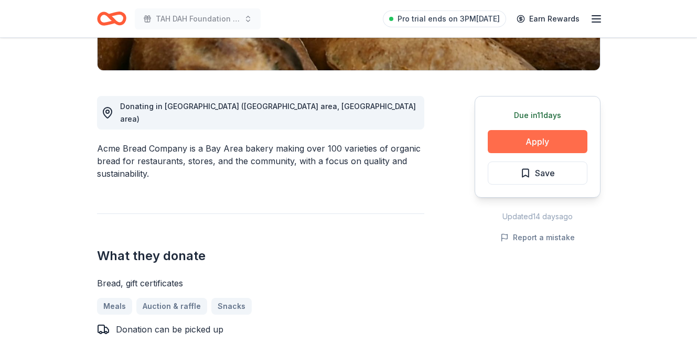
click at [537, 130] on button "Apply" at bounding box center [538, 141] width 100 height 23
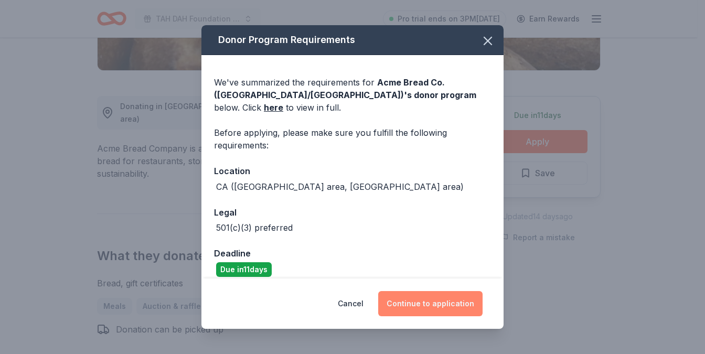
click at [423, 308] on button "Continue to application" at bounding box center [430, 303] width 104 height 25
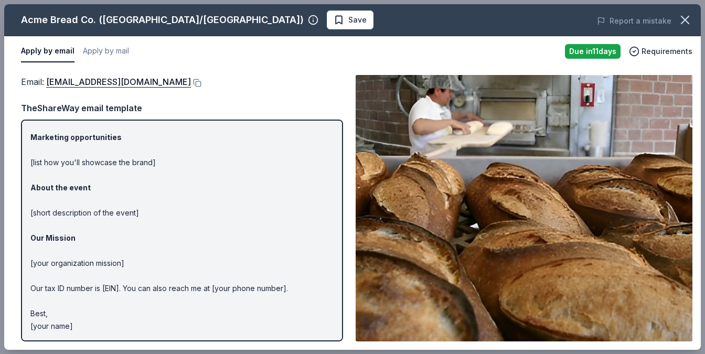
scroll to position [0, 0]
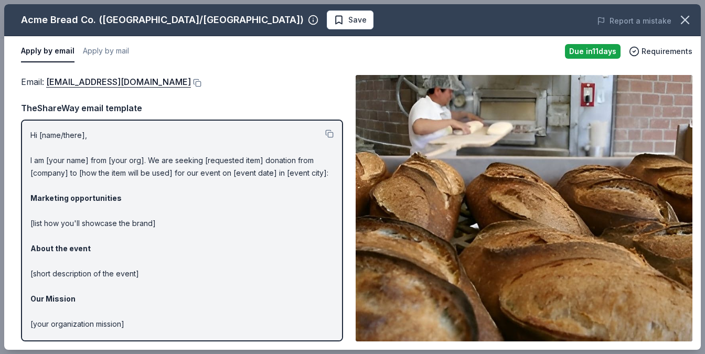
click at [160, 226] on p "Hi [name/there], I am [your name] from [your org]. We are seeking [requested it…" at bounding box center [181, 261] width 303 height 265
click at [305, 100] on div "Email : donations.berkeley@acmebread.com TheShareWay email template Hi [name/th…" at bounding box center [182, 208] width 322 height 267
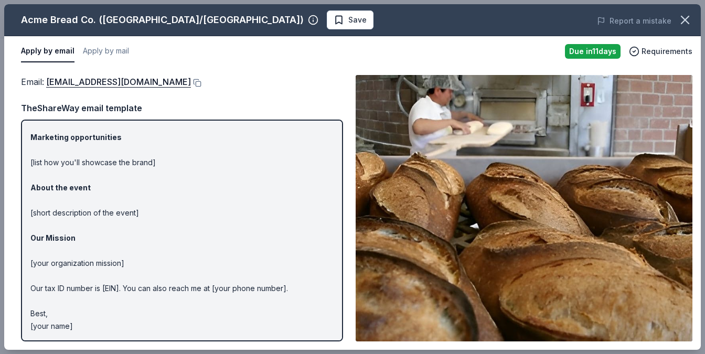
click at [352, 210] on div "Email : donations.berkeley@acmebread.com Email : donations.berkeley@acmebread.c…" at bounding box center [352, 208] width 697 height 283
drag, startPoint x: 198, startPoint y: 86, endPoint x: 71, endPoint y: 75, distance: 127.5
click at [71, 75] on div "Email : donations.berkeley@acmebread.com Email : donations.berkeley@acmebread.c…" at bounding box center [352, 208] width 697 height 283
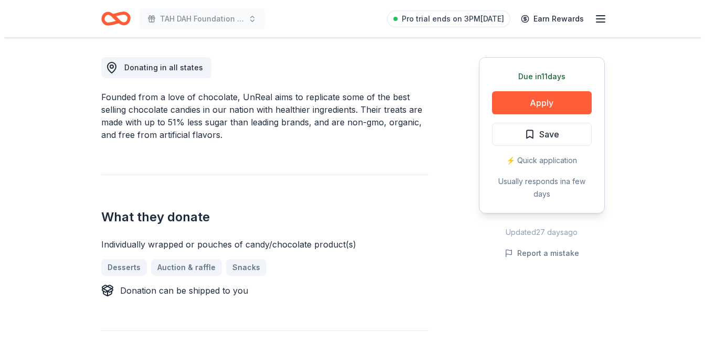
scroll to position [297, 0]
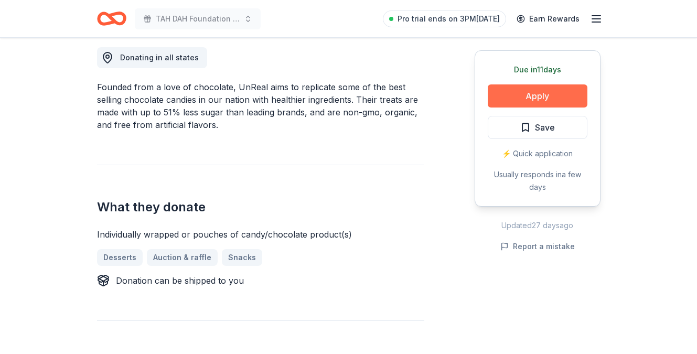
click at [539, 99] on button "Apply" at bounding box center [538, 95] width 100 height 23
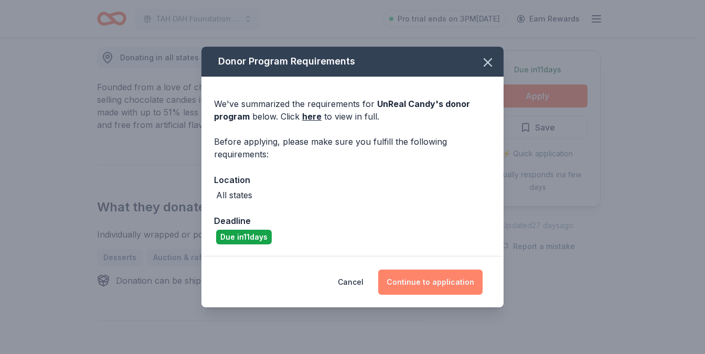
click at [430, 278] on button "Continue to application" at bounding box center [430, 282] width 104 height 25
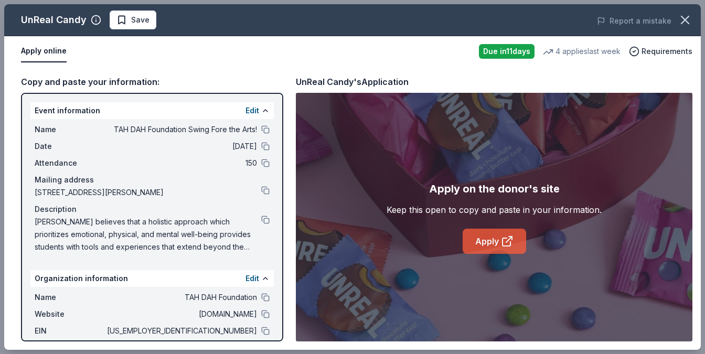
click at [477, 240] on link "Apply" at bounding box center [495, 241] width 64 height 25
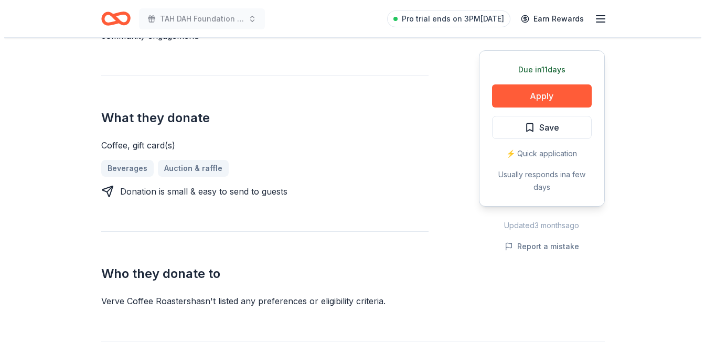
scroll to position [257, 0]
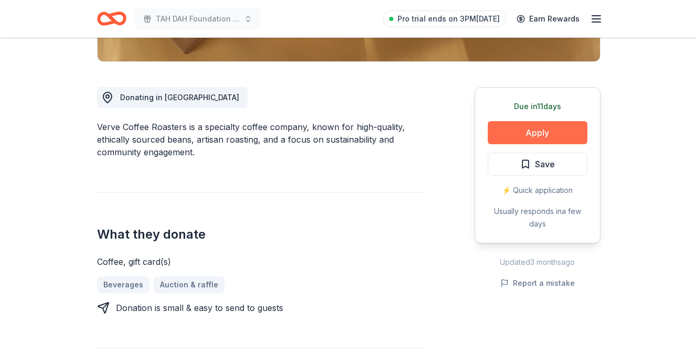
click at [544, 133] on button "Apply" at bounding box center [538, 132] width 100 height 23
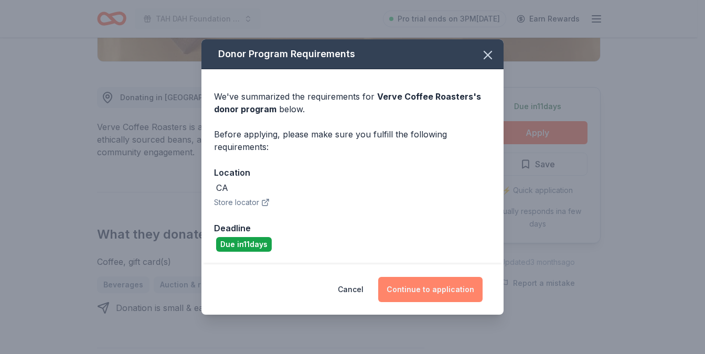
click at [441, 288] on button "Continue to application" at bounding box center [430, 289] width 104 height 25
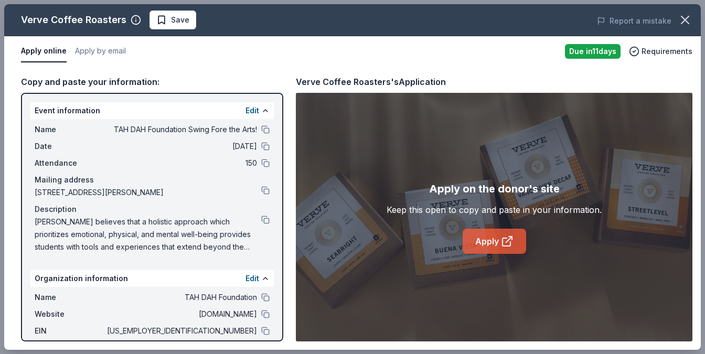
click at [499, 239] on link "Apply" at bounding box center [495, 241] width 64 height 25
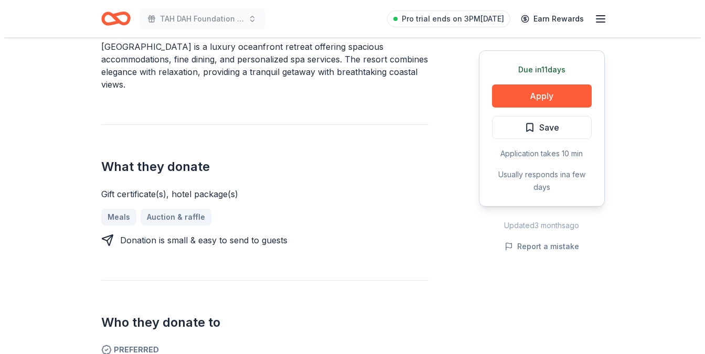
scroll to position [253, 0]
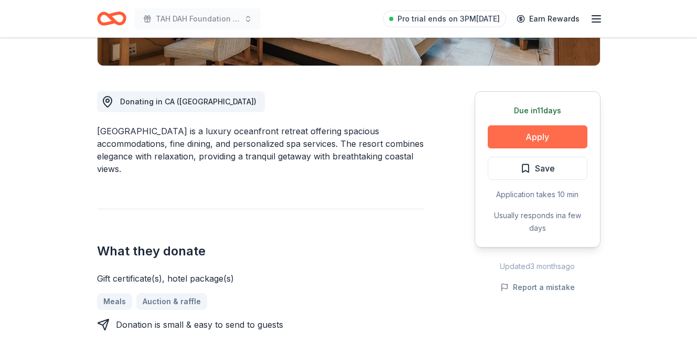
click at [543, 135] on button "Apply" at bounding box center [538, 136] width 100 height 23
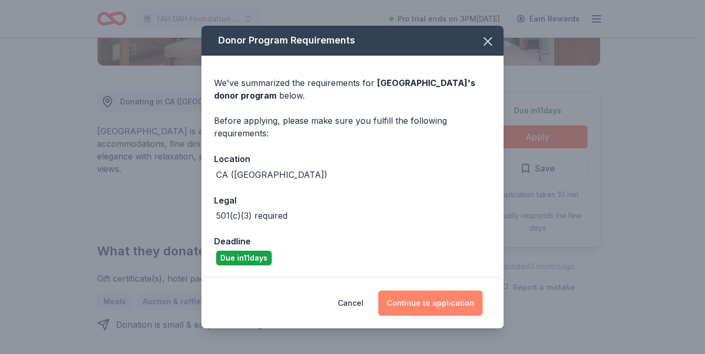
click at [443, 308] on button "Continue to application" at bounding box center [430, 303] width 104 height 25
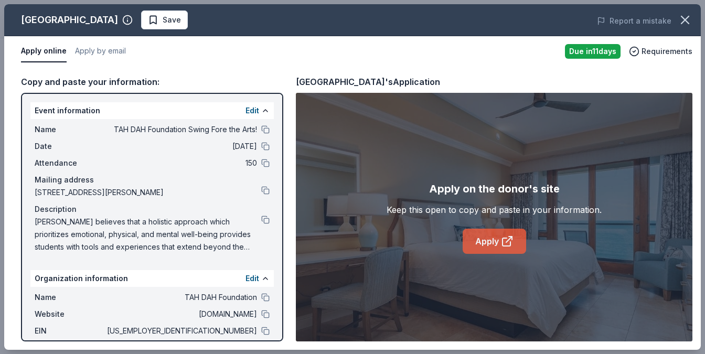
click at [491, 240] on link "Apply" at bounding box center [495, 241] width 64 height 25
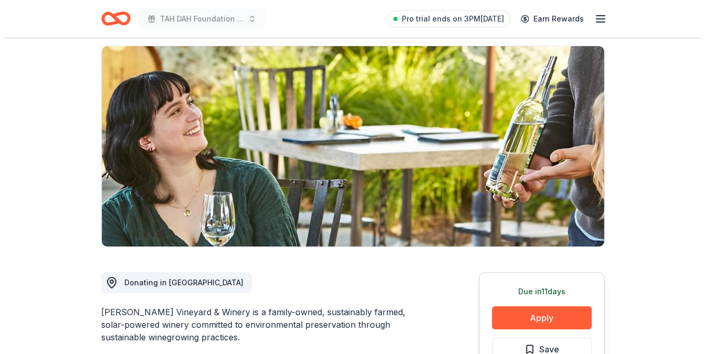
scroll to position [65, 0]
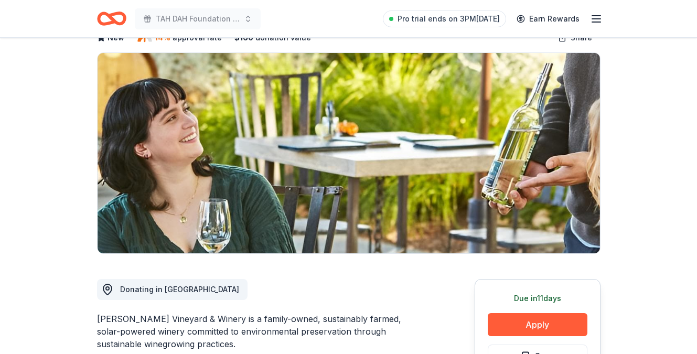
drag, startPoint x: 197, startPoint y: 321, endPoint x: 96, endPoint y: 317, distance: 100.8
drag, startPoint x: 96, startPoint y: 317, endPoint x: 185, endPoint y: 327, distance: 90.4
click at [504, 330] on button "Apply" at bounding box center [538, 324] width 100 height 23
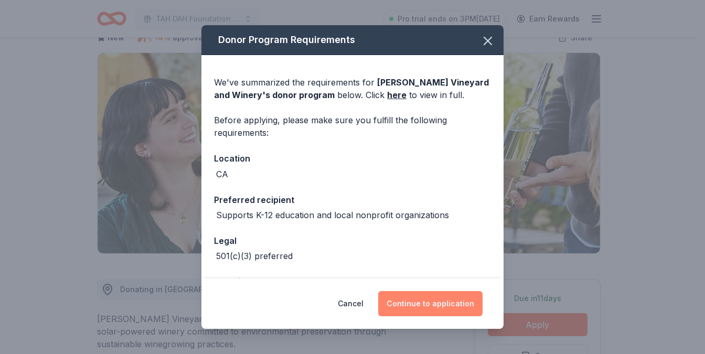
click at [431, 305] on button "Continue to application" at bounding box center [430, 303] width 104 height 25
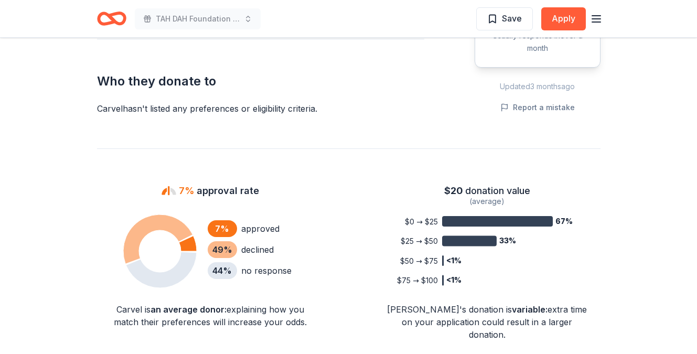
scroll to position [611, 0]
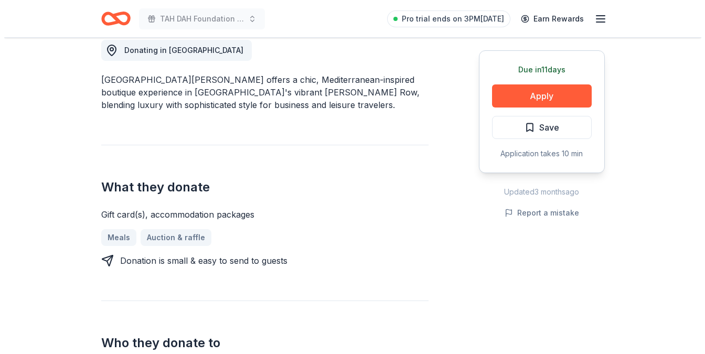
scroll to position [291, 0]
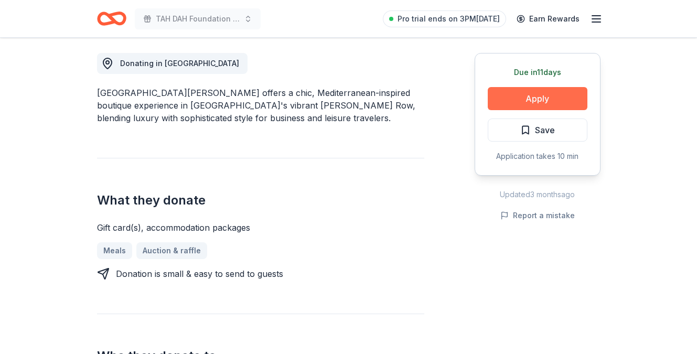
click at [563, 96] on button "Apply" at bounding box center [538, 98] width 100 height 23
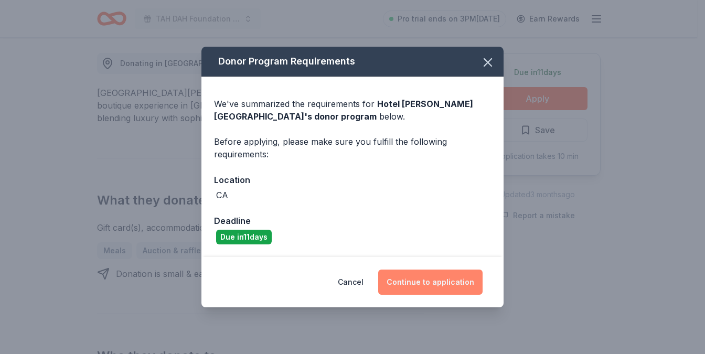
click at [442, 288] on button "Continue to application" at bounding box center [430, 282] width 104 height 25
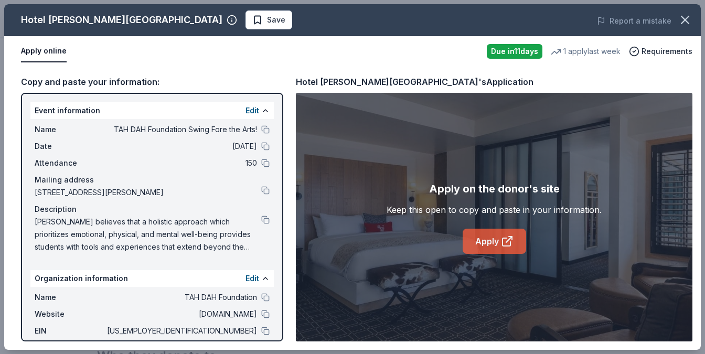
click at [487, 244] on link "Apply" at bounding box center [495, 241] width 64 height 25
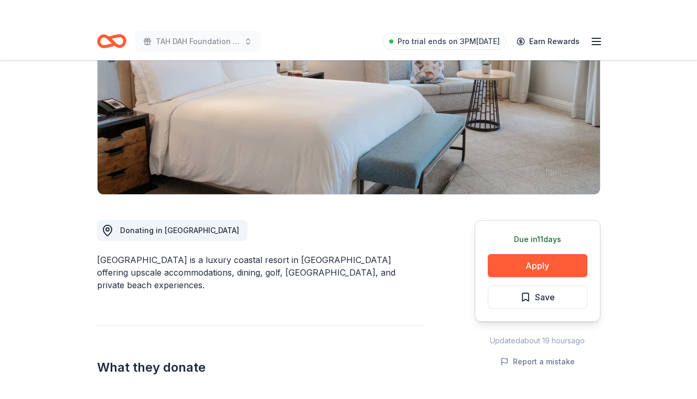
scroll to position [205, 0]
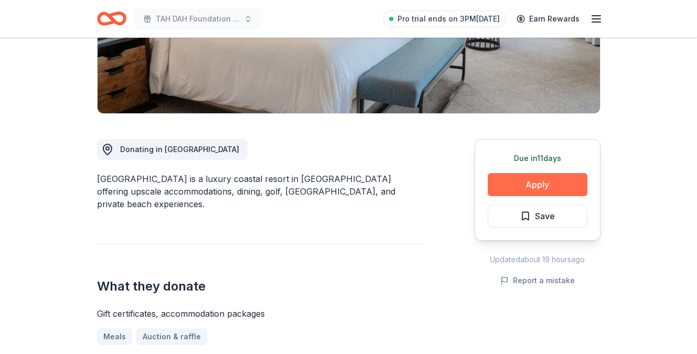
click at [542, 196] on button "Apply" at bounding box center [538, 184] width 100 height 23
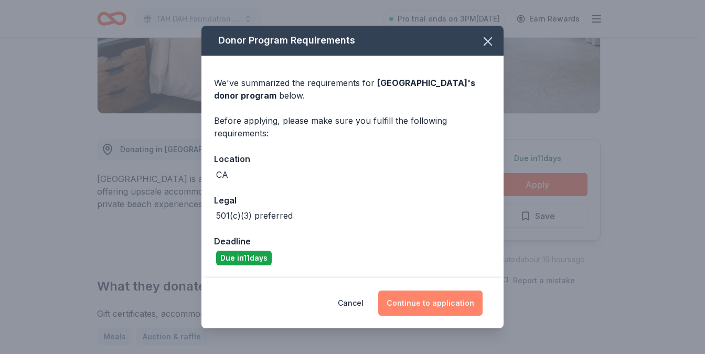
click at [431, 300] on button "Continue to application" at bounding box center [430, 303] width 104 height 25
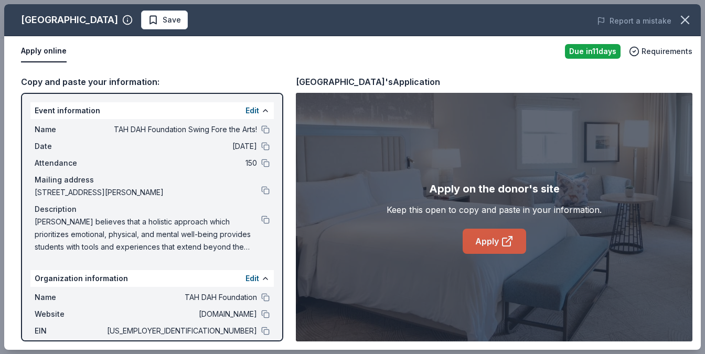
click at [473, 242] on link "Apply" at bounding box center [495, 241] width 64 height 25
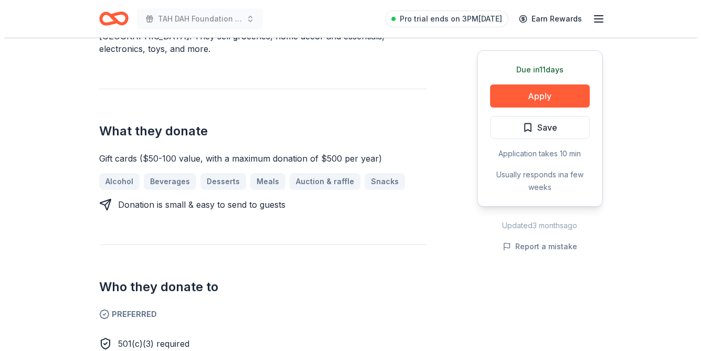
scroll to position [363, 0]
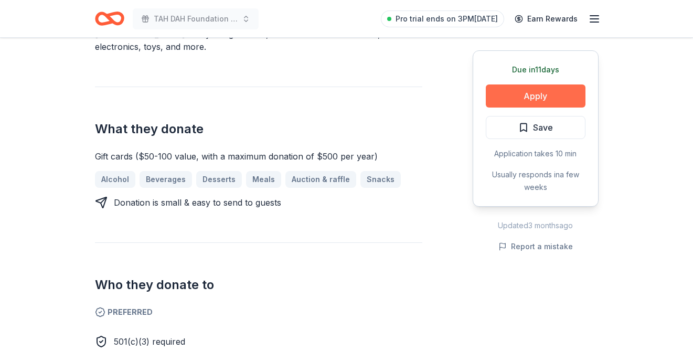
click at [514, 96] on button "Apply" at bounding box center [536, 95] width 100 height 23
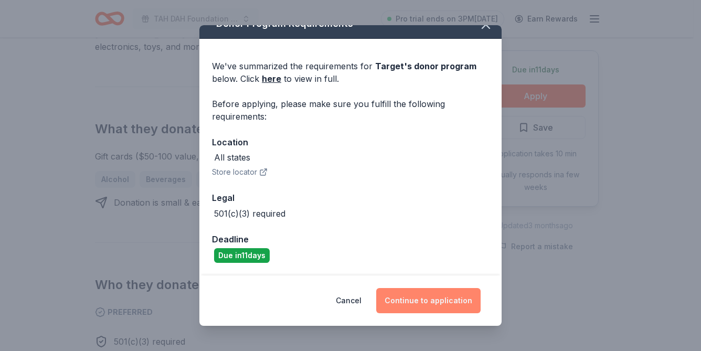
scroll to position [16, 0]
click at [429, 309] on button "Continue to application" at bounding box center [428, 300] width 104 height 25
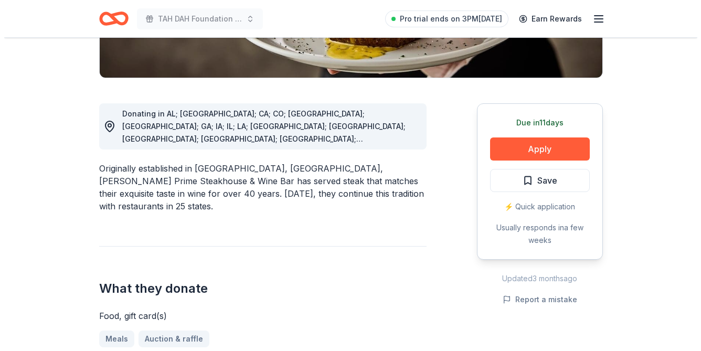
scroll to position [242, 0]
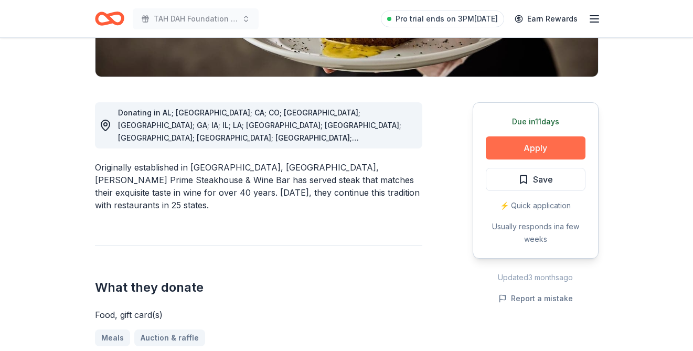
click at [540, 140] on button "Apply" at bounding box center [536, 147] width 100 height 23
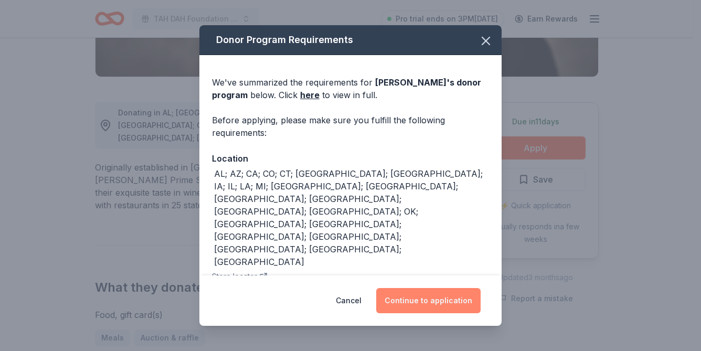
click at [412, 303] on button "Continue to application" at bounding box center [428, 300] width 104 height 25
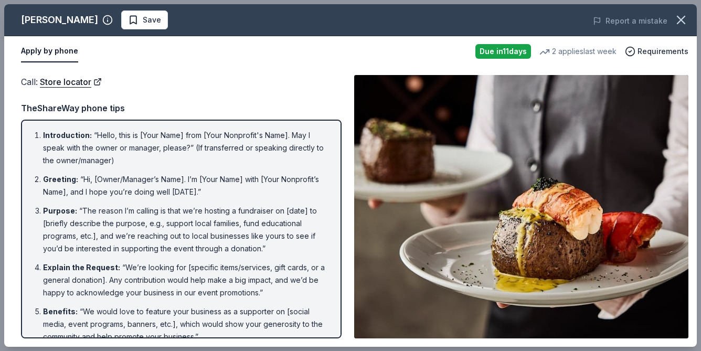
scroll to position [0, 0]
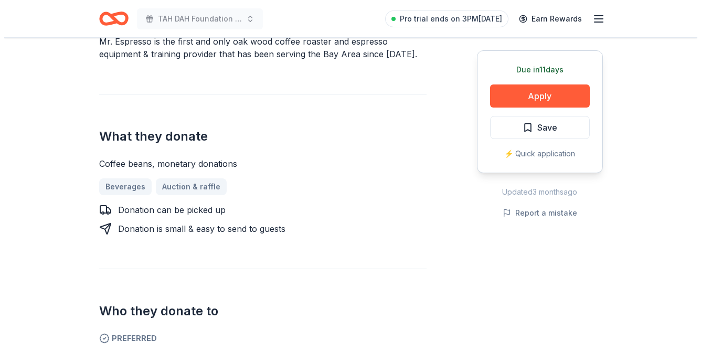
scroll to position [353, 0]
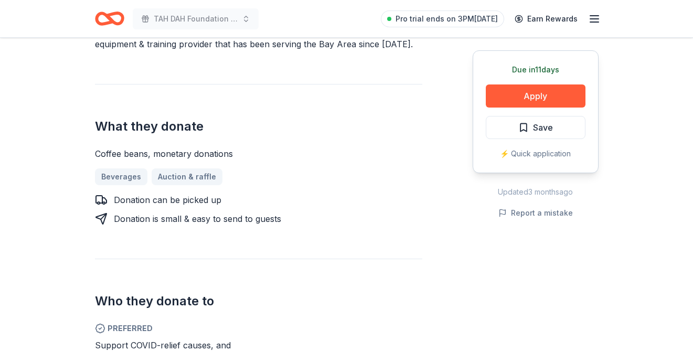
click at [522, 110] on div "Due [DATE] Apply Save ⚡️ Quick application" at bounding box center [536, 111] width 126 height 123
click at [509, 95] on button "Apply" at bounding box center [536, 95] width 100 height 23
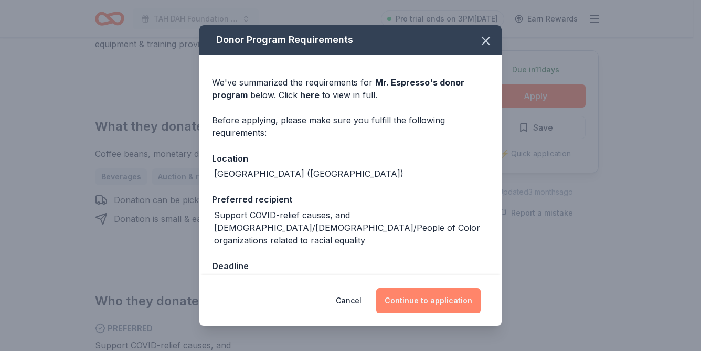
click at [405, 292] on button "Continue to application" at bounding box center [428, 300] width 104 height 25
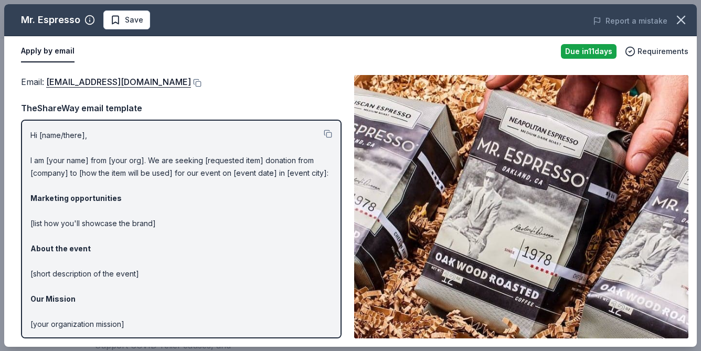
scroll to position [0, 0]
drag, startPoint x: 139, startPoint y: 82, endPoint x: 47, endPoint y: 81, distance: 92.4
click at [47, 81] on div "Email : info@mrespresso.com" at bounding box center [181, 82] width 321 height 14
click at [112, 19] on span "Save" at bounding box center [126, 20] width 33 height 13
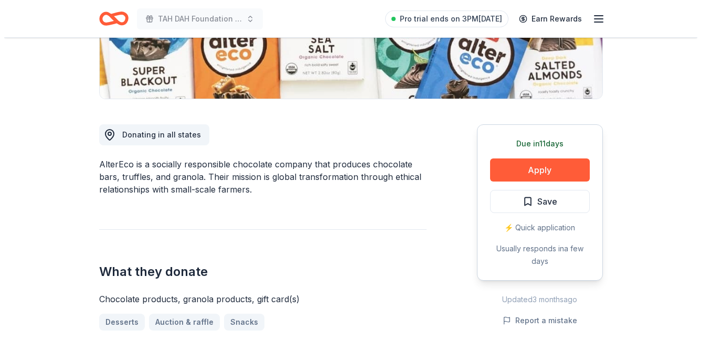
scroll to position [231, 0]
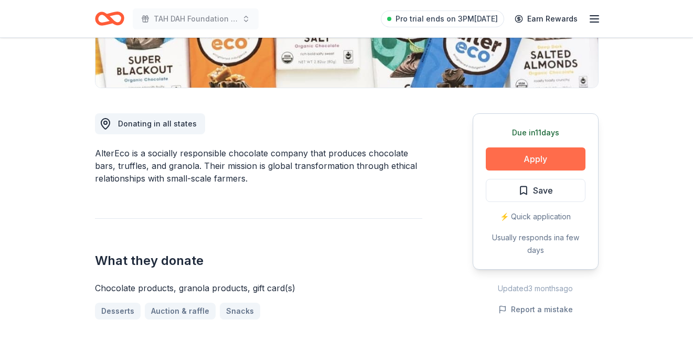
click at [522, 158] on button "Apply" at bounding box center [536, 158] width 100 height 23
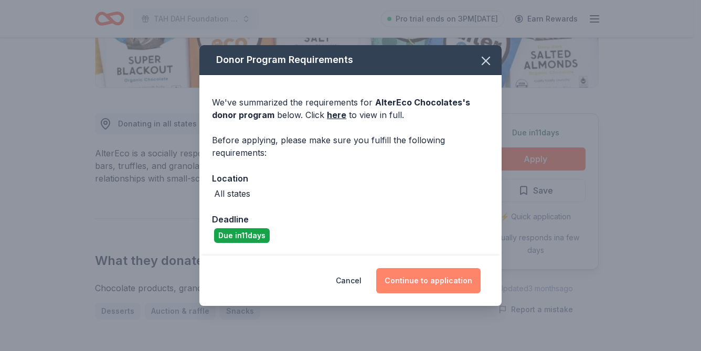
click at [404, 277] on button "Continue to application" at bounding box center [428, 280] width 104 height 25
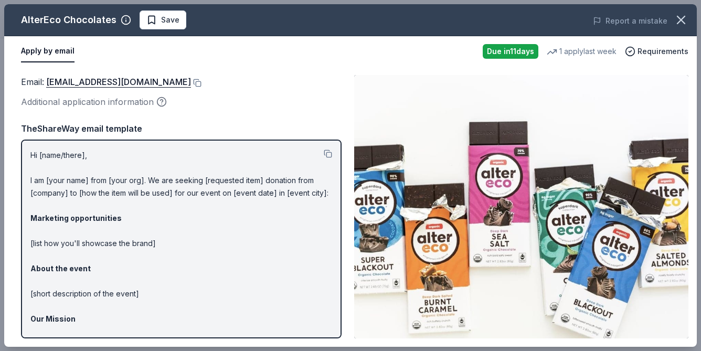
scroll to position [3, 0]
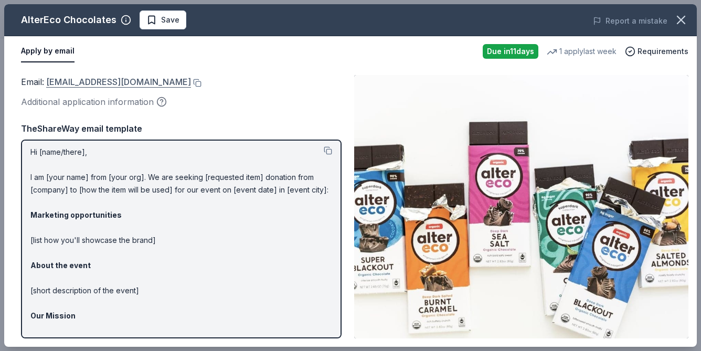
drag, startPoint x: 151, startPoint y: 86, endPoint x: 53, endPoint y: 81, distance: 98.3
click at [53, 81] on div "Email : [EMAIL_ADDRESS][DOMAIN_NAME]" at bounding box center [181, 82] width 321 height 14
